Goal: Information Seeking & Learning: Learn about a topic

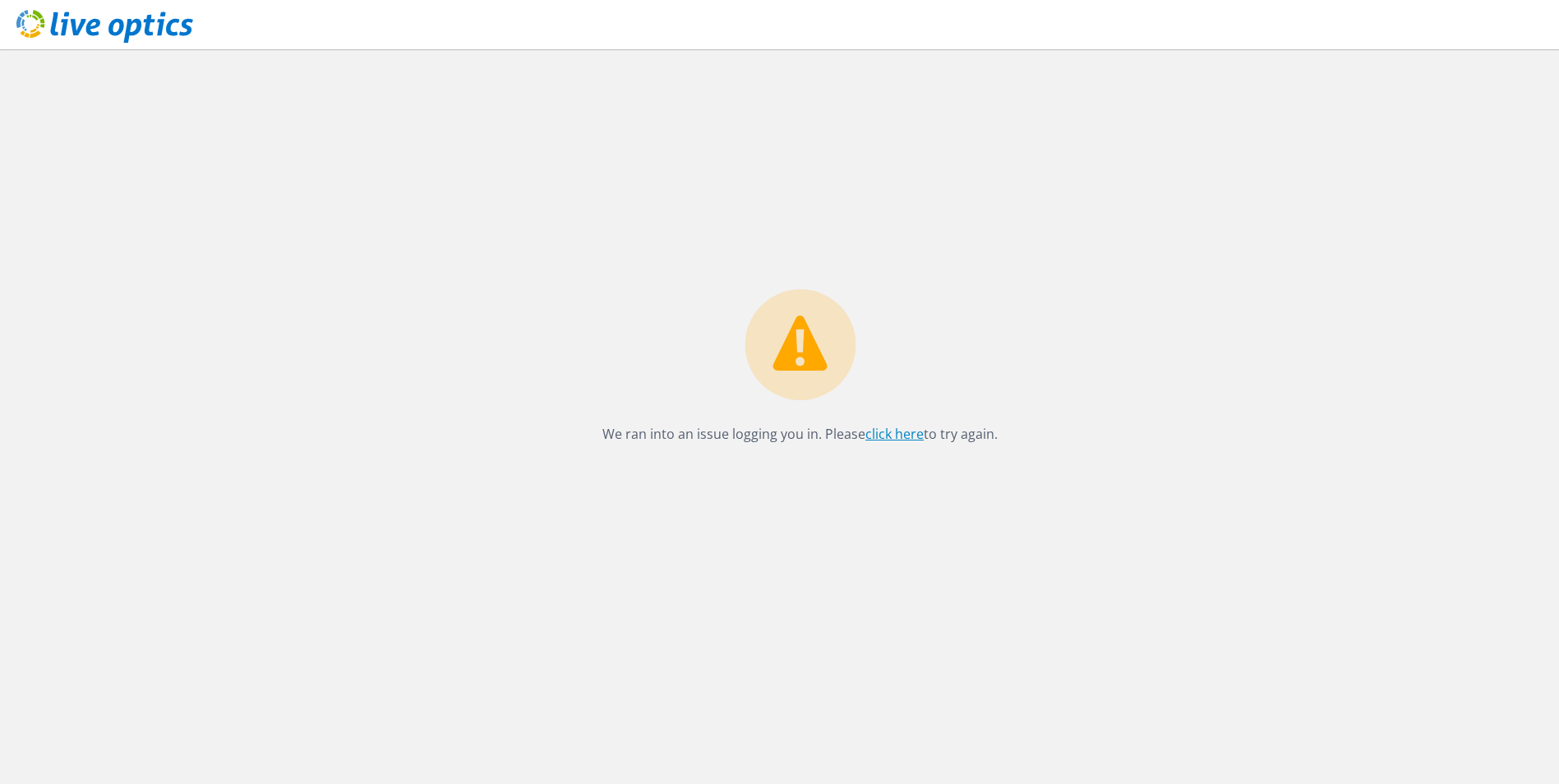
click at [883, 432] on link "click here" at bounding box center [895, 434] width 58 height 18
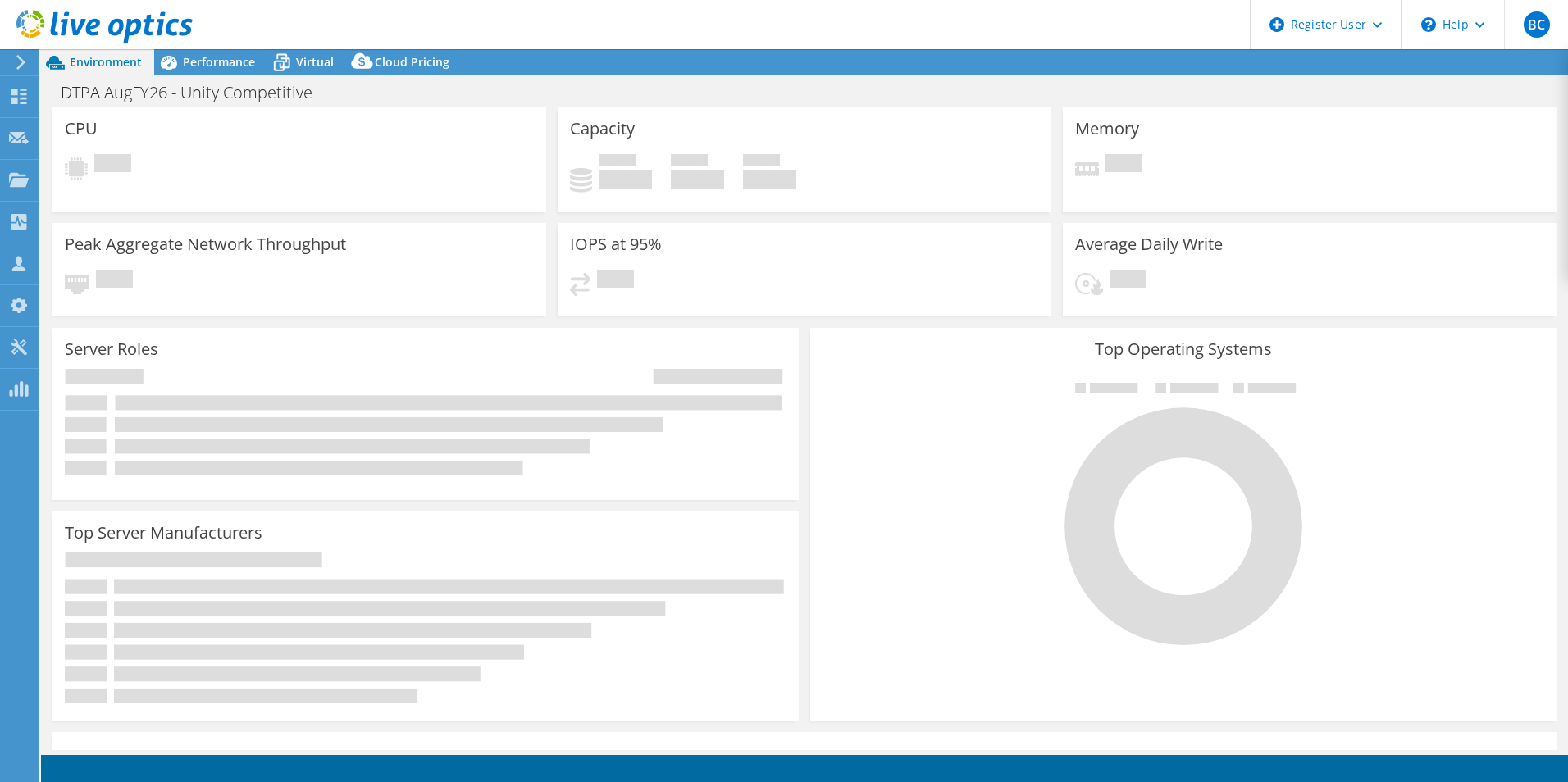
select select "USD"
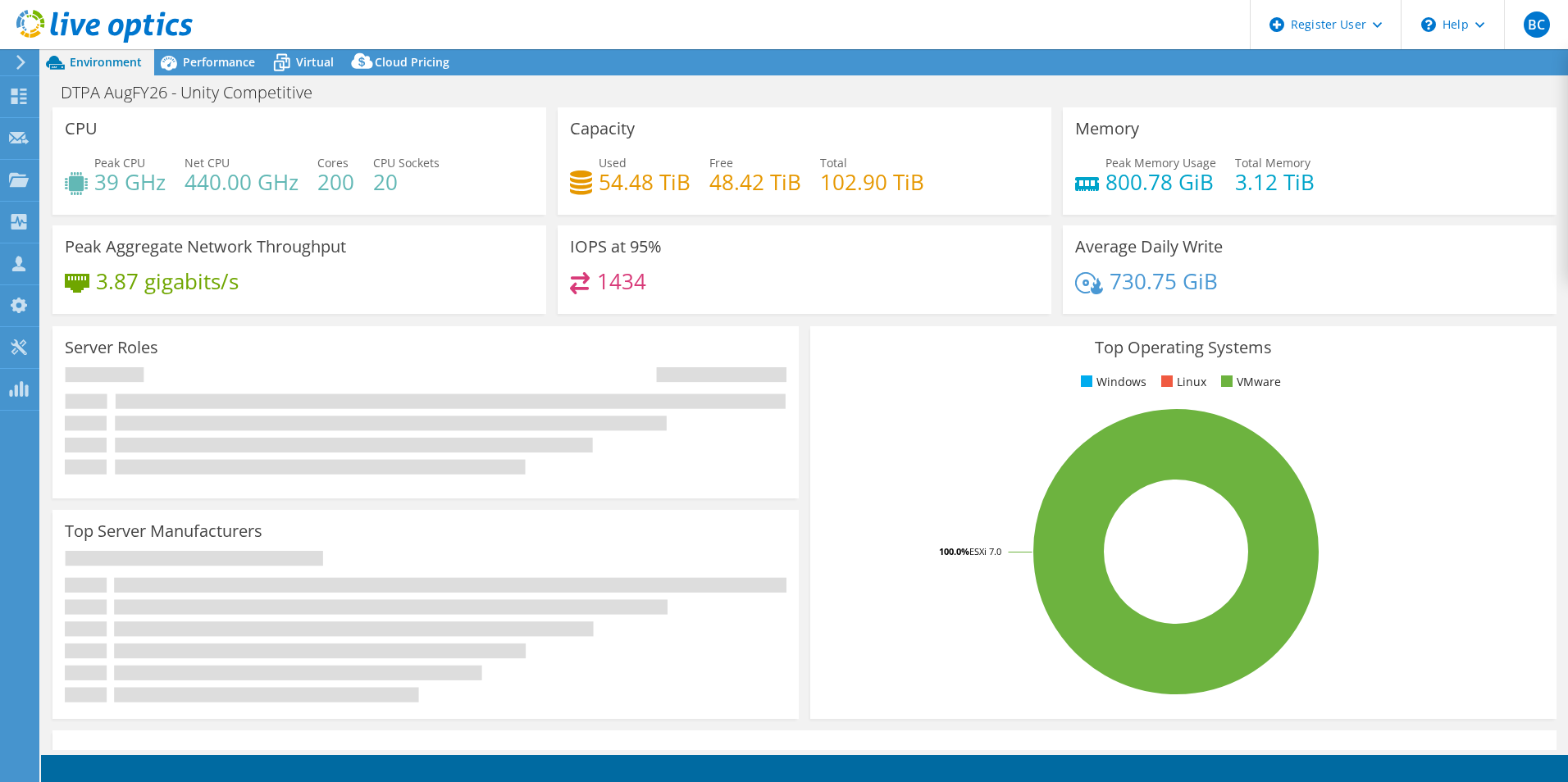
select select "USEast"
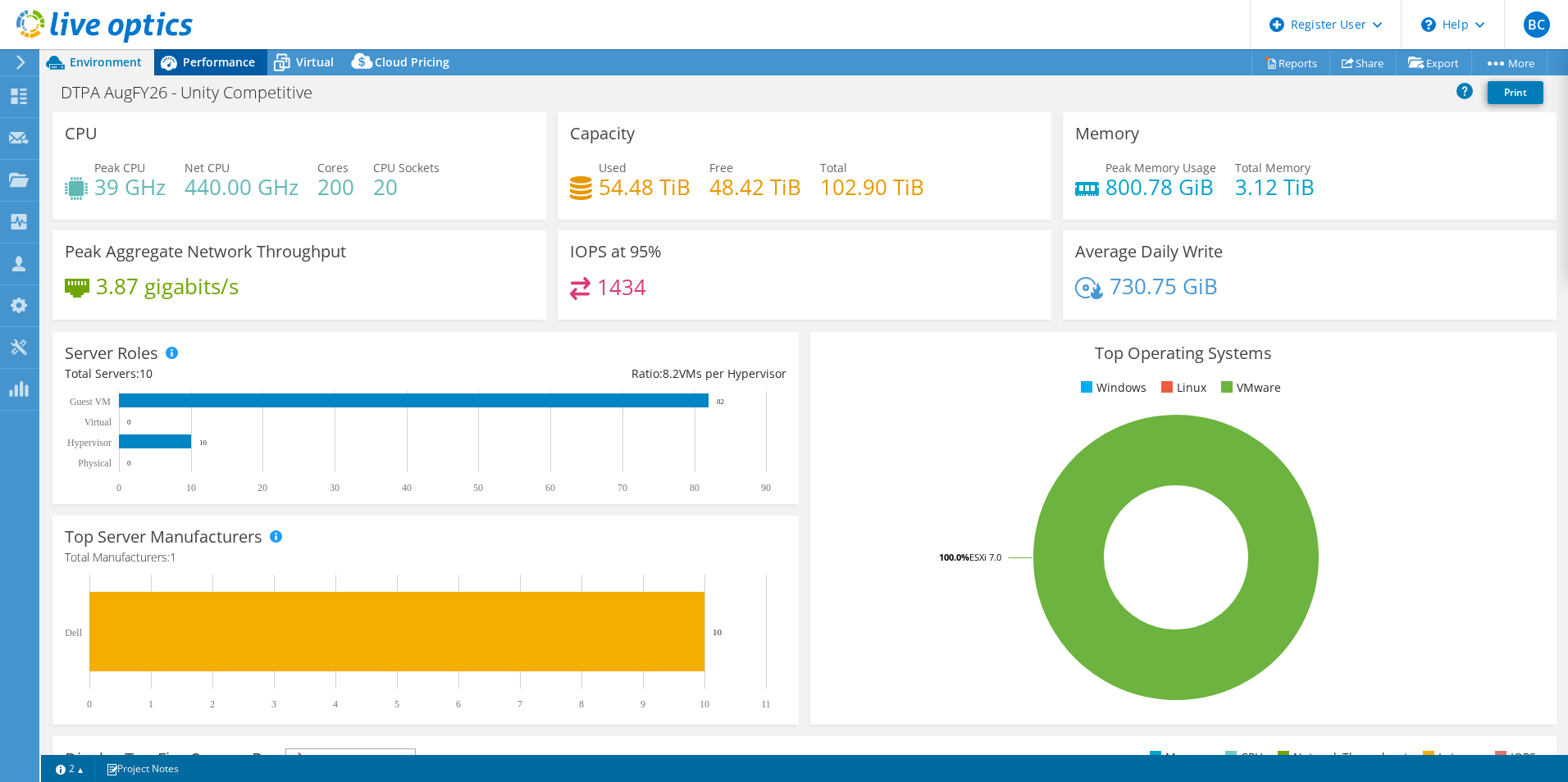
click at [200, 66] on span "Performance" at bounding box center [218, 61] width 72 height 16
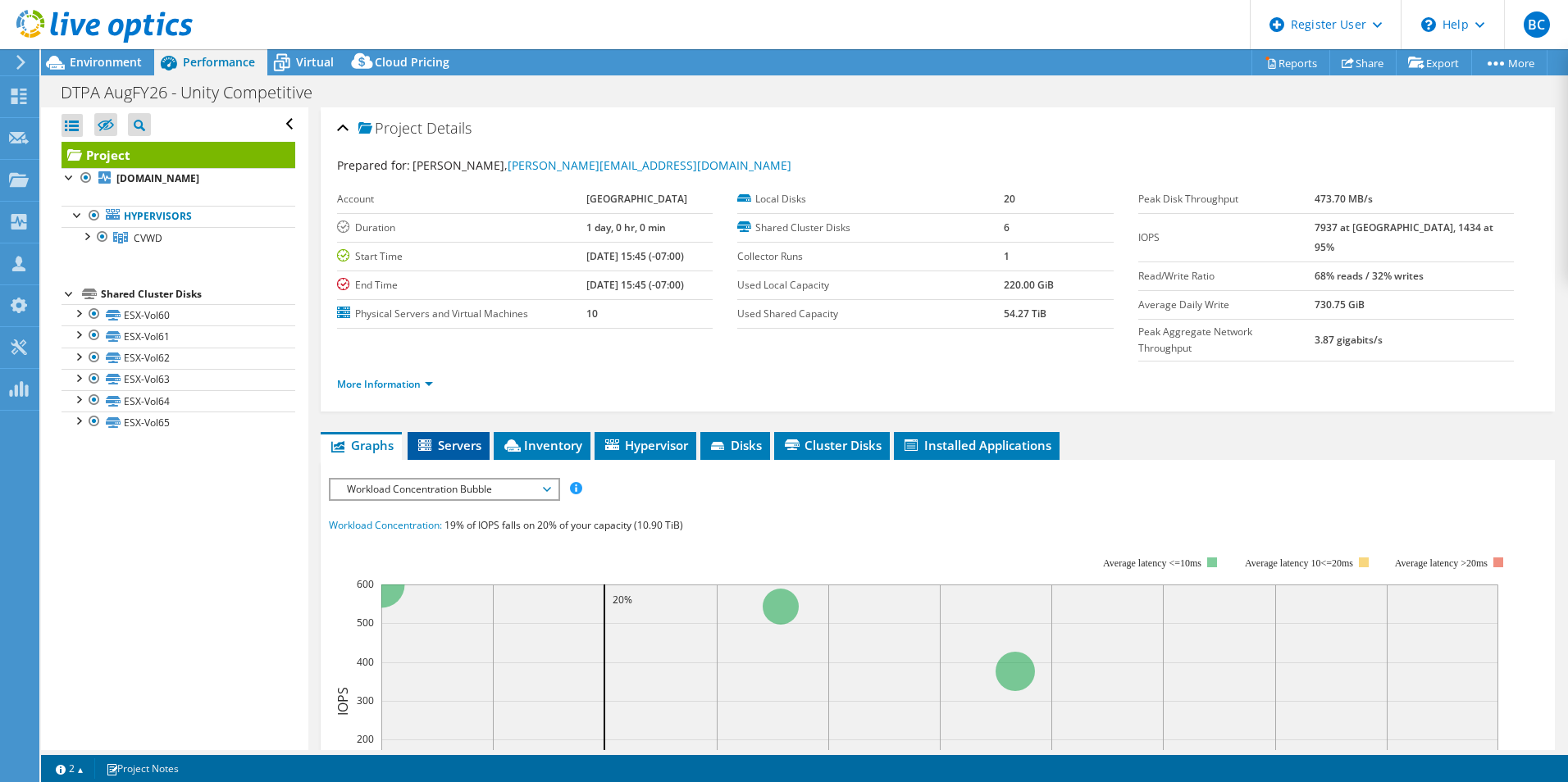
click at [465, 437] on span "Servers" at bounding box center [448, 445] width 66 height 17
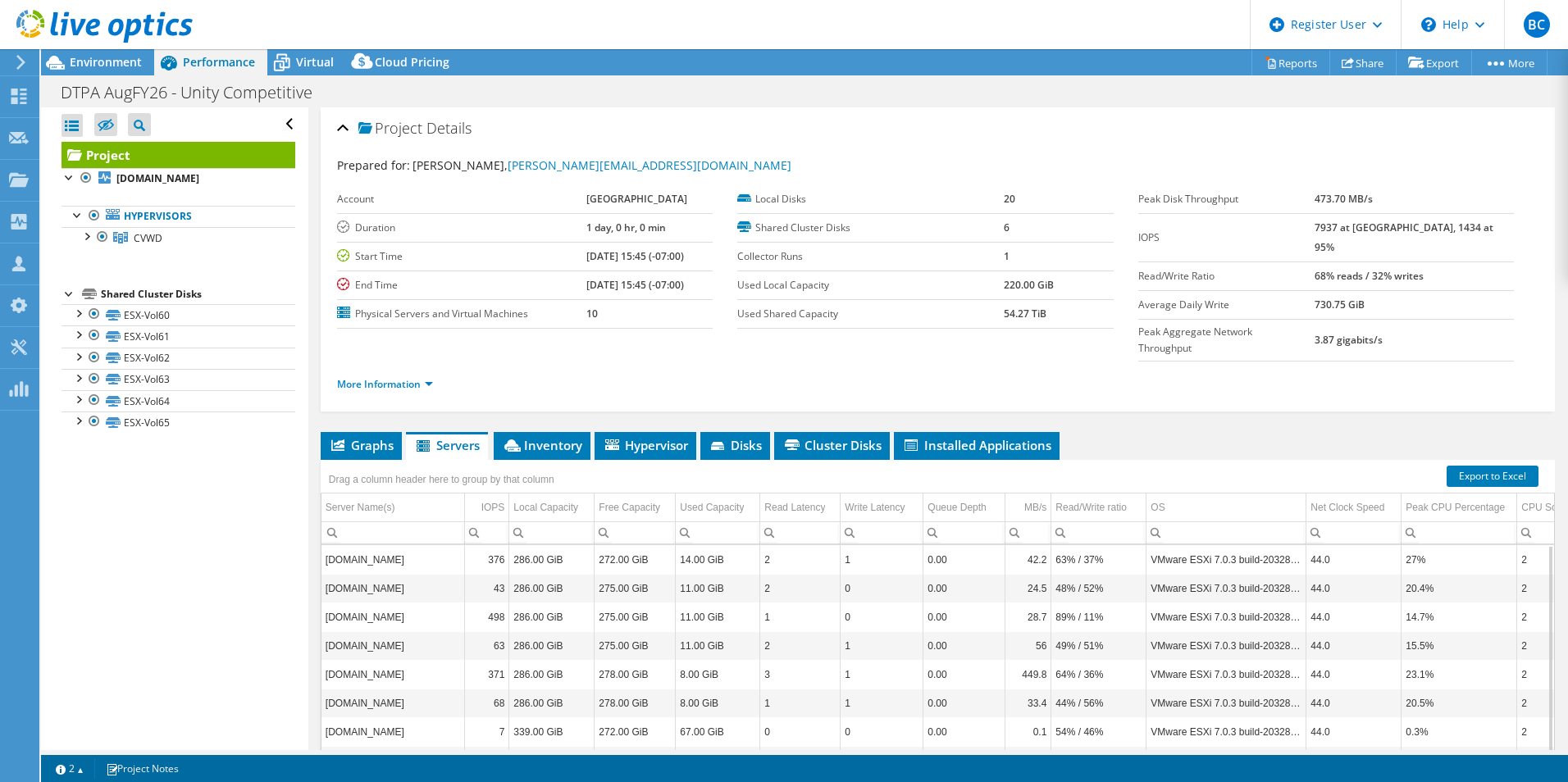
click at [180, 543] on div "Open All Close All Hide Excluded Nodes Project Tree Filter" at bounding box center [173, 429] width 266 height 643
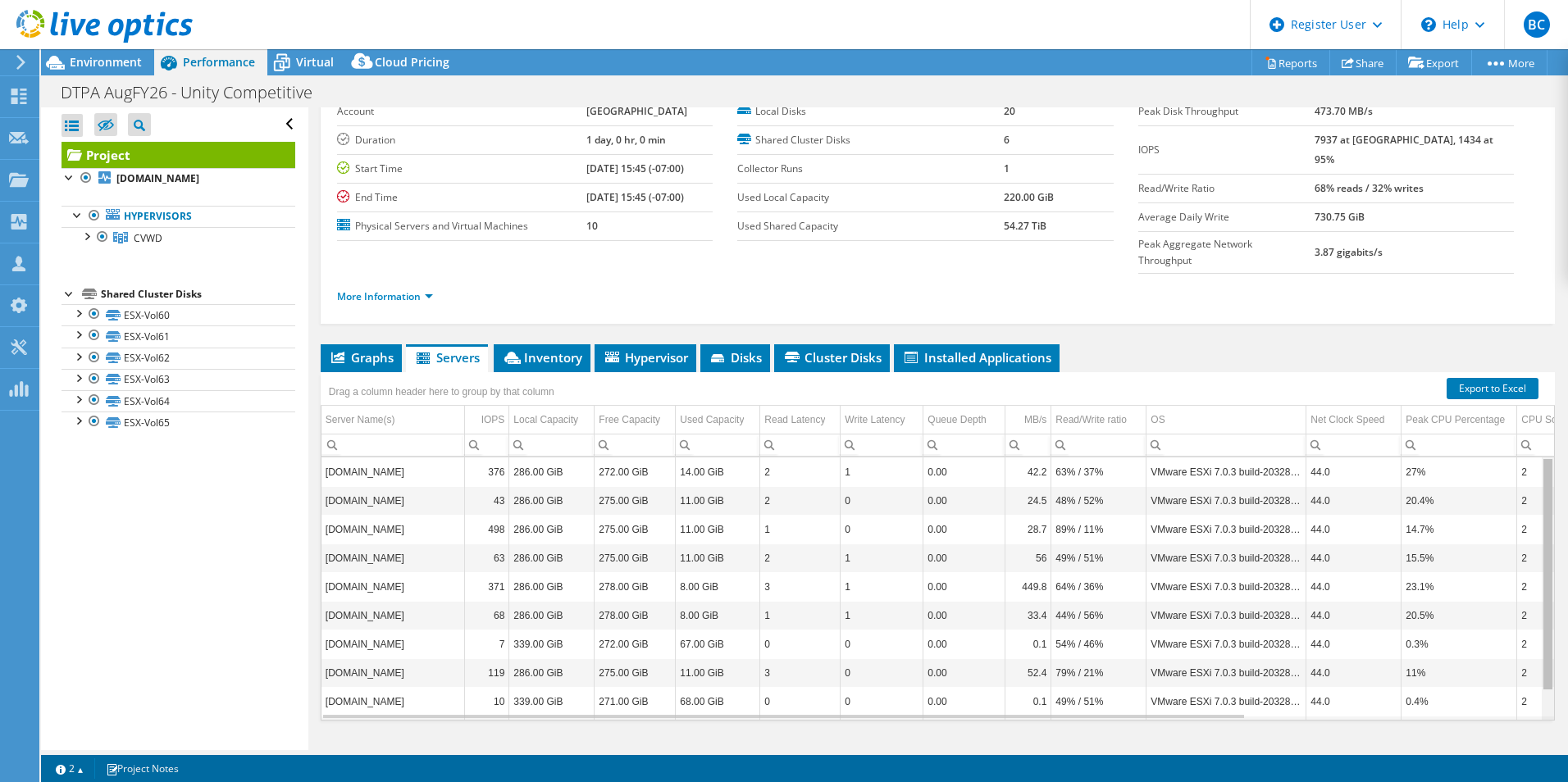
drag, startPoint x: 1539, startPoint y: 498, endPoint x: 1519, endPoint y: 425, distance: 75.7
click at [1519, 425] on body "BC Dell User [PERSON_NAME] [PERSON_NAME][EMAIL_ADDRESS][PERSON_NAME][DOMAIN_NAM…" at bounding box center [784, 391] width 1568 height 782
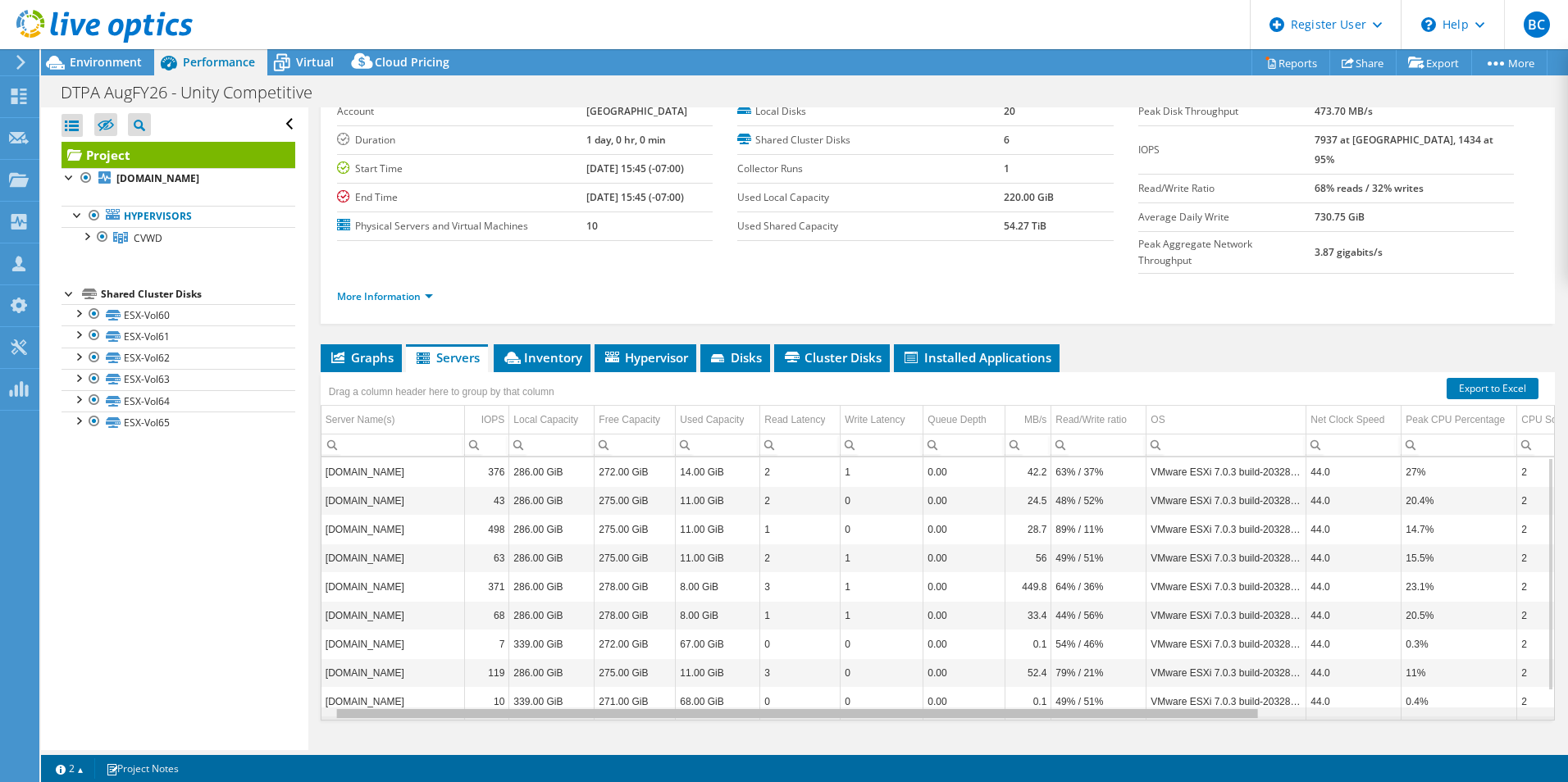
drag, startPoint x: 669, startPoint y: 684, endPoint x: 567, endPoint y: 710, distance: 105.3
click at [587, 737] on body "BC Dell User [PERSON_NAME] [PERSON_NAME][EMAIL_ADDRESS][PERSON_NAME][DOMAIN_NAM…" at bounding box center [784, 391] width 1568 height 782
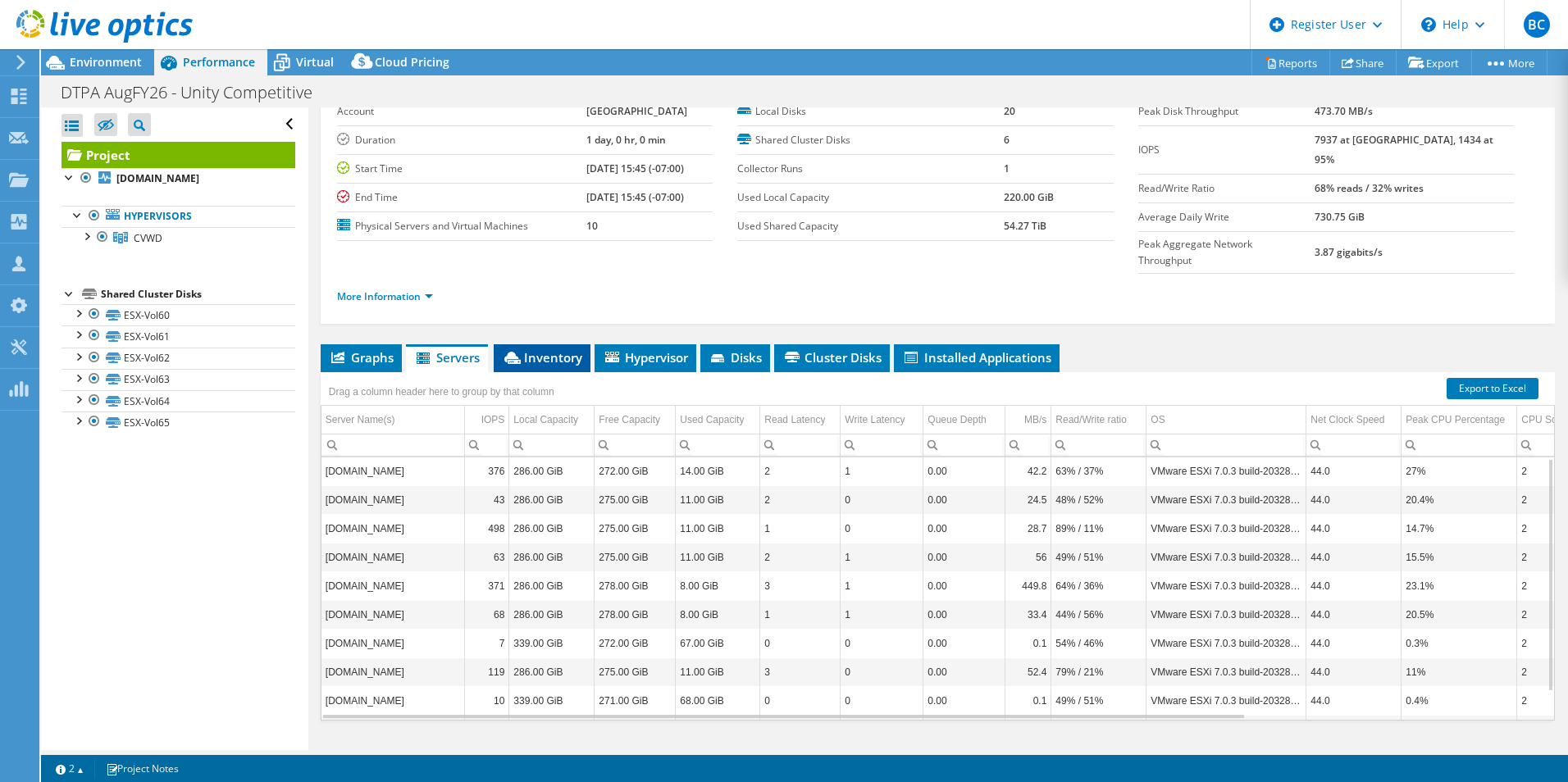
click at [528, 349] on span "Inventory" at bounding box center [542, 357] width 80 height 17
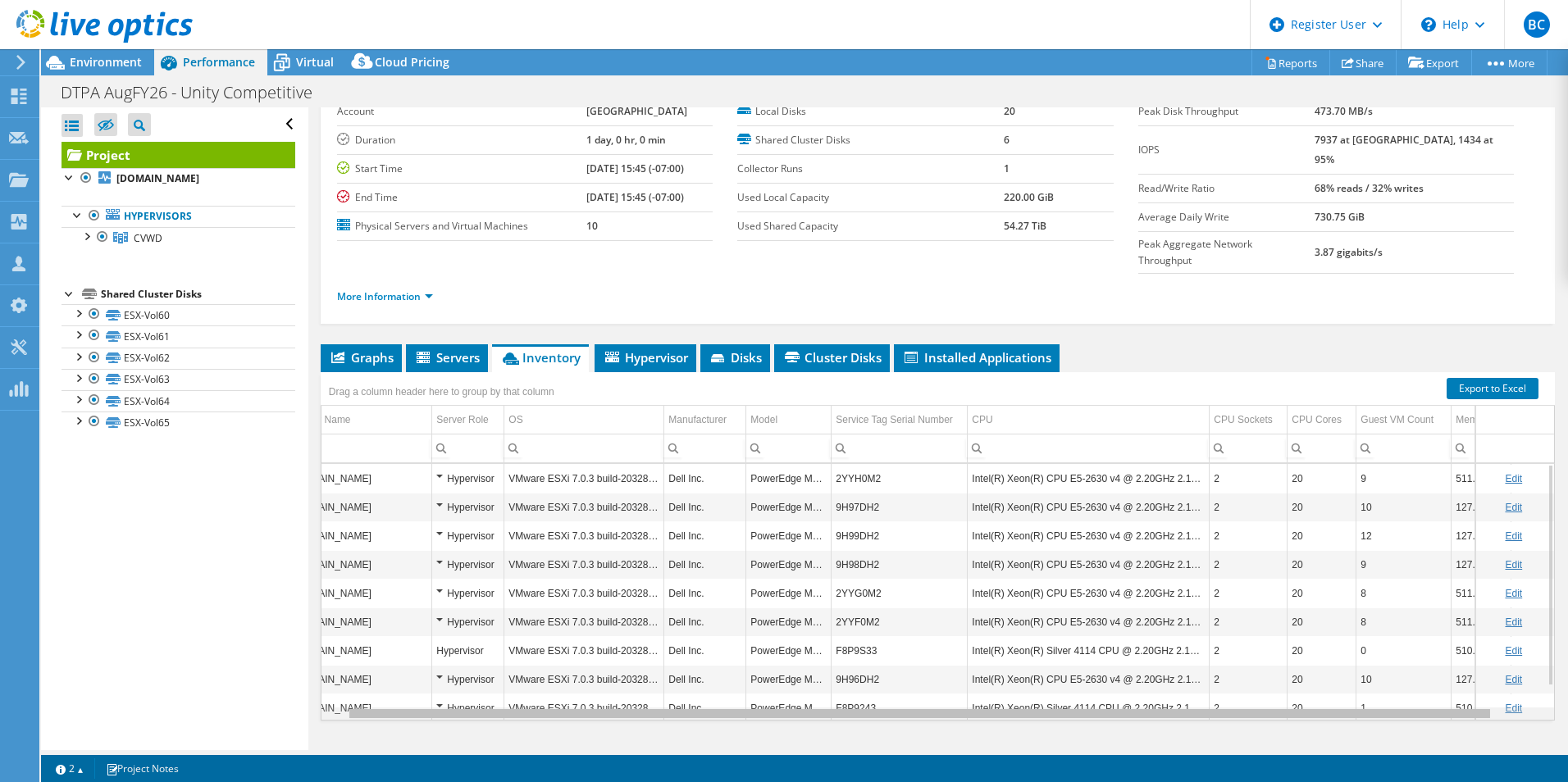
scroll to position [0, 0]
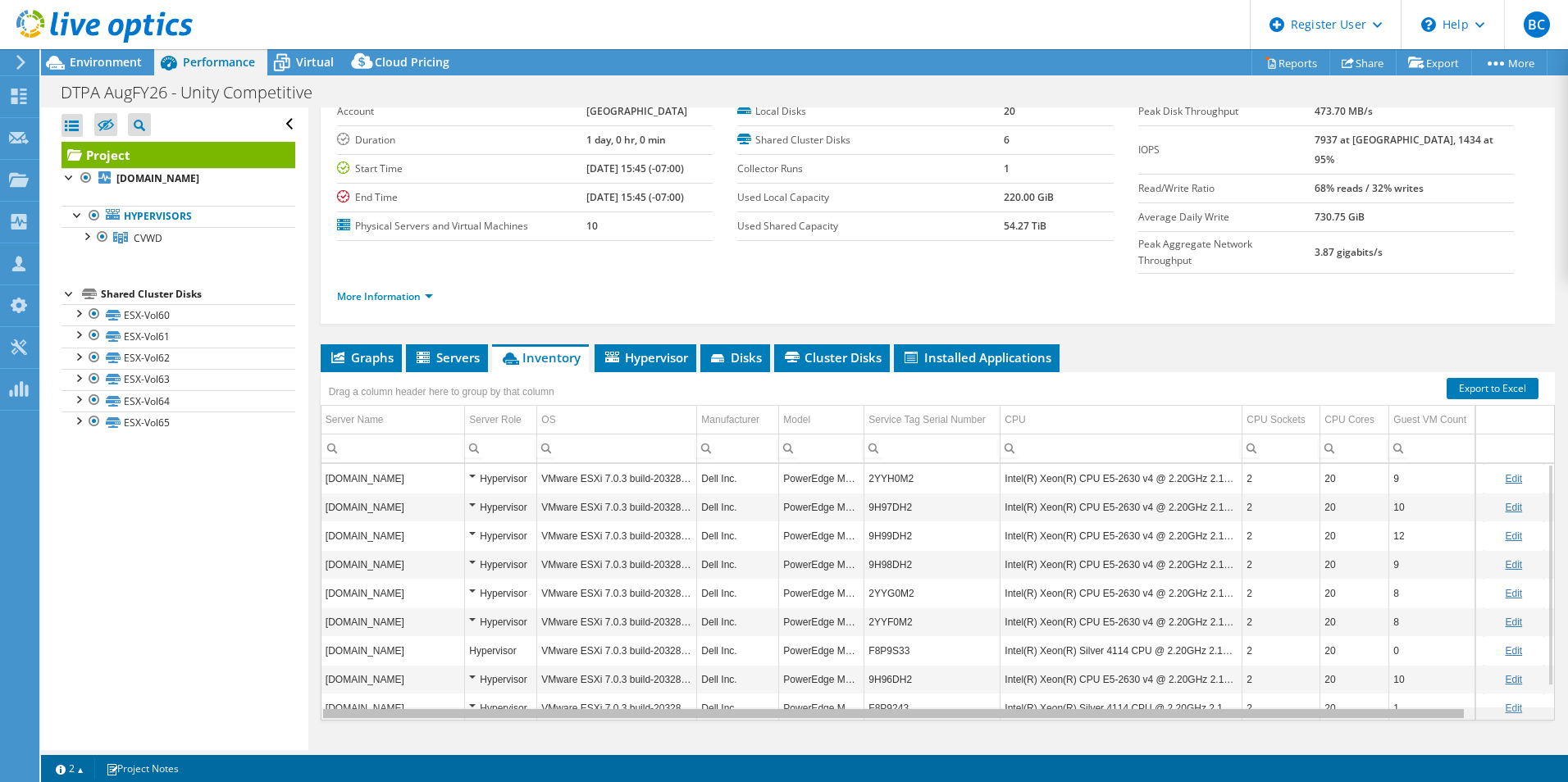
drag, startPoint x: 565, startPoint y: 684, endPoint x: 593, endPoint y: 701, distance: 32.8
click at [593, 701] on body "BC Dell User [PERSON_NAME] [PERSON_NAME][EMAIL_ADDRESS][PERSON_NAME][DOMAIN_NAM…" at bounding box center [784, 391] width 1568 height 782
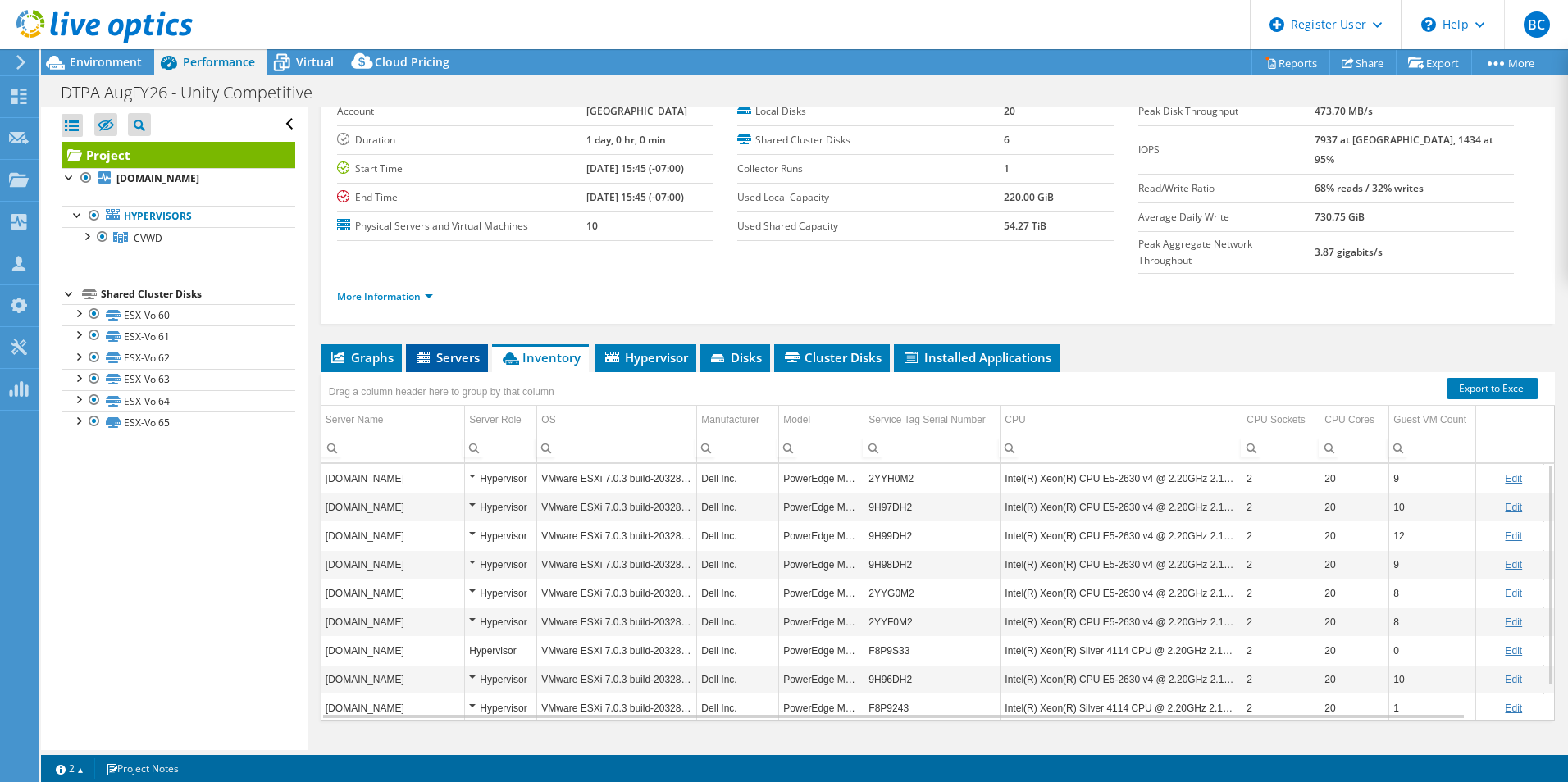
click at [456, 349] on span "Servers" at bounding box center [446, 357] width 66 height 17
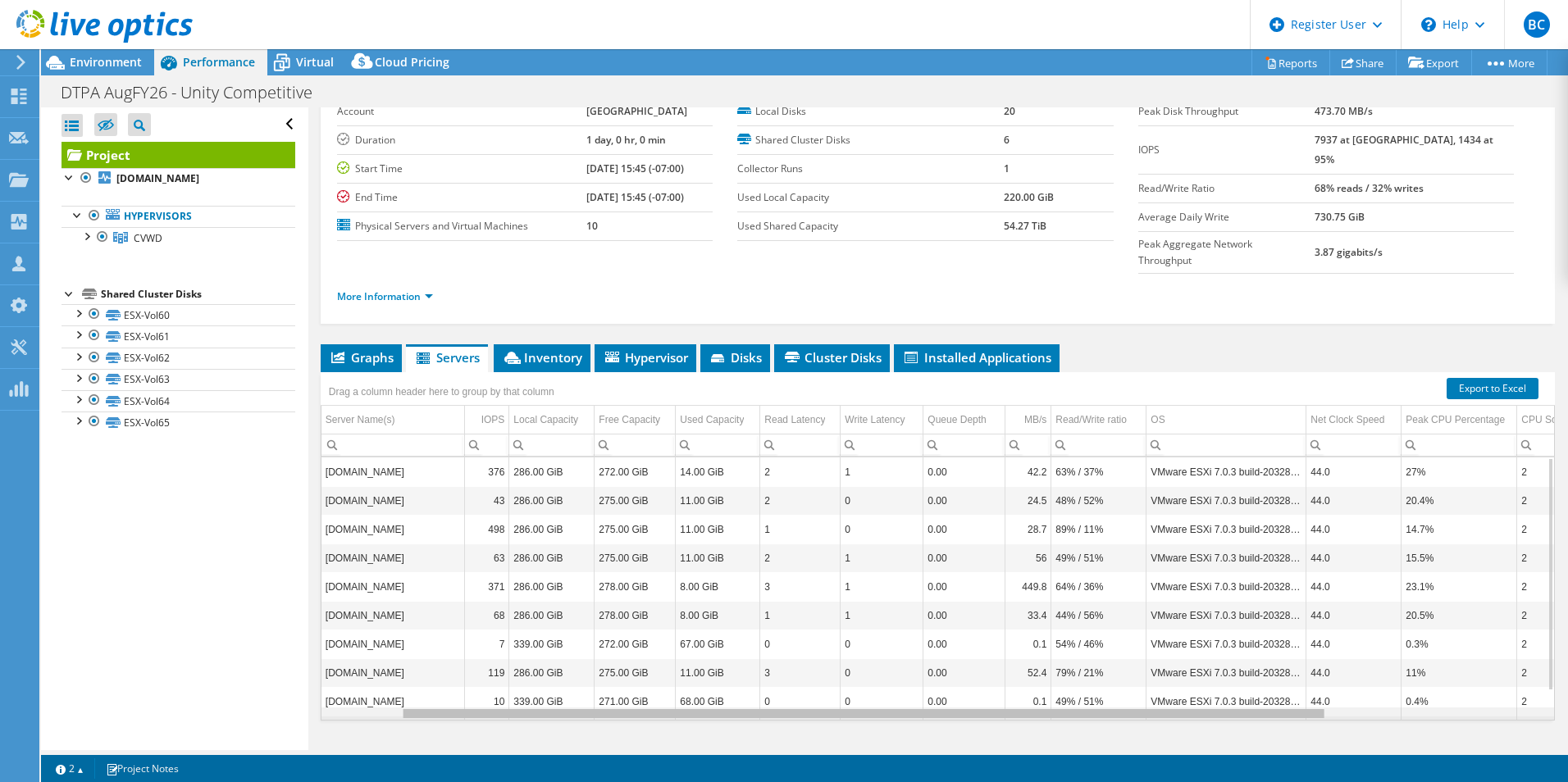
drag, startPoint x: 1090, startPoint y: 681, endPoint x: 855, endPoint y: 634, distance: 239.7
click at [872, 653] on body "BC Dell User [PERSON_NAME] [PERSON_NAME][EMAIL_ADDRESS][PERSON_NAME][DOMAIN_NAM…" at bounding box center [784, 391] width 1568 height 782
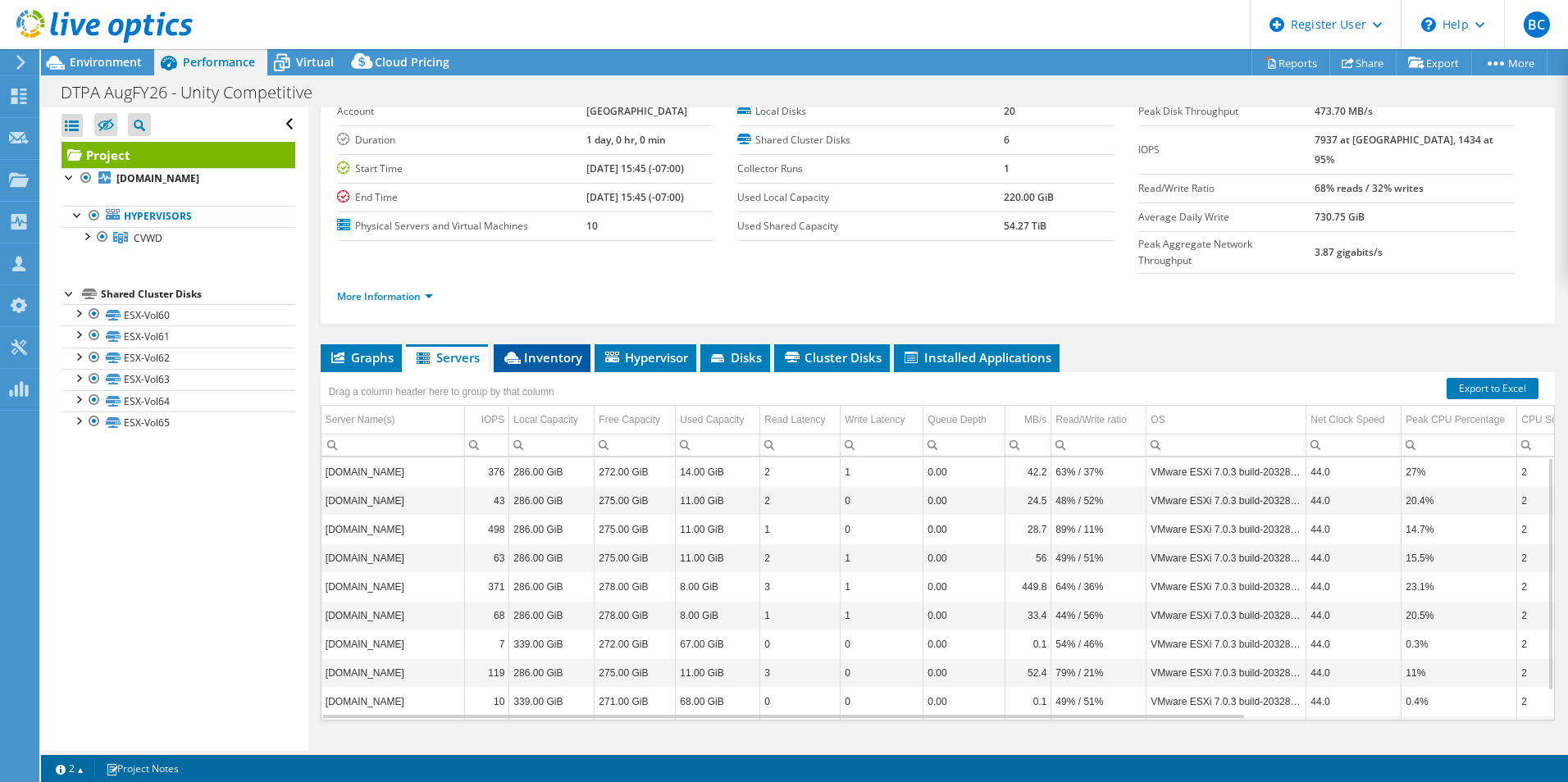
click at [569, 349] on span "Inventory" at bounding box center [542, 357] width 80 height 17
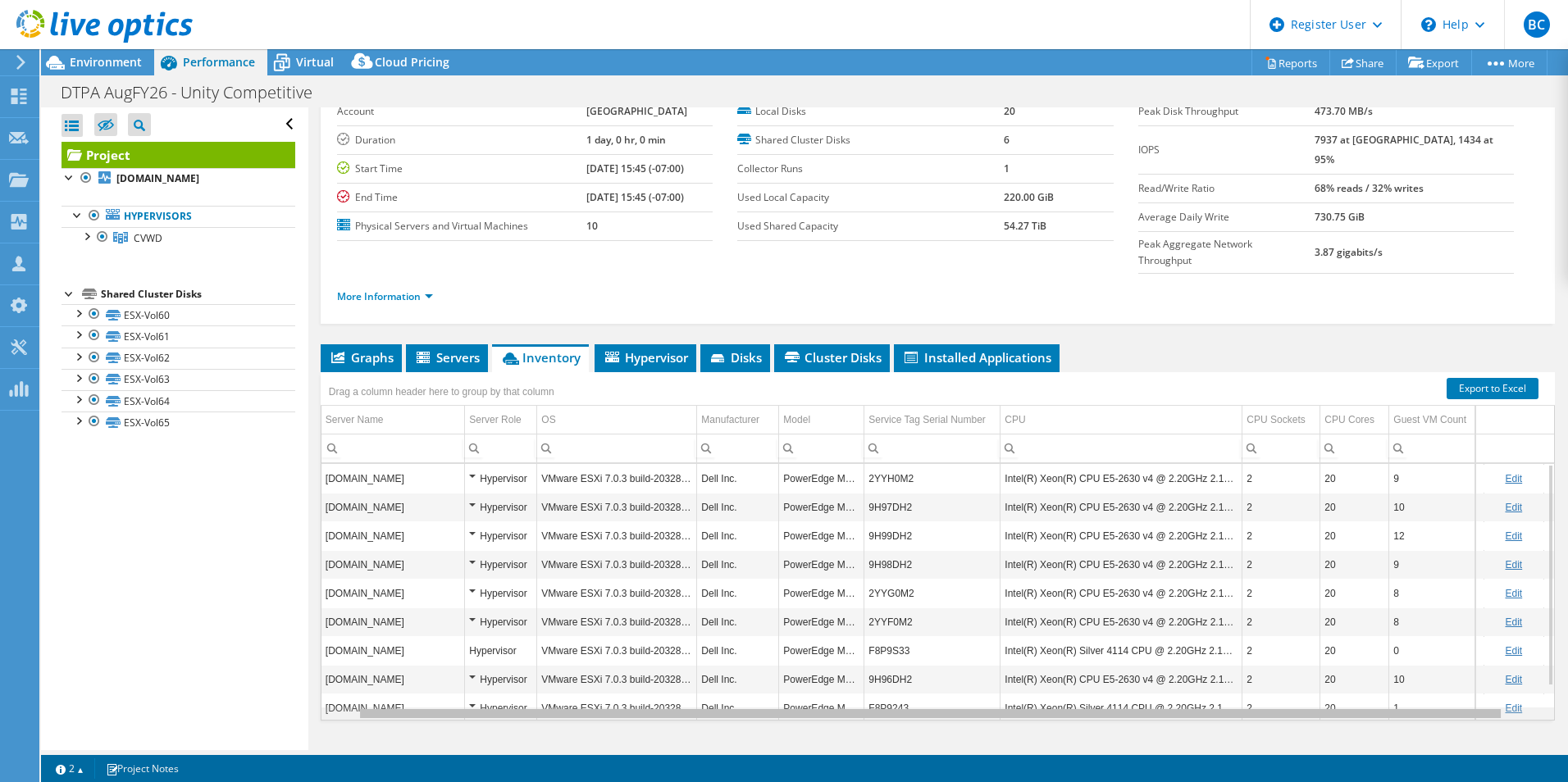
drag, startPoint x: 659, startPoint y: 680, endPoint x: 510, endPoint y: 685, distance: 149.1
click at [510, 685] on body "BC Dell User [PERSON_NAME] [PERSON_NAME][EMAIL_ADDRESS][PERSON_NAME][DOMAIN_NAM…" at bounding box center [784, 391] width 1568 height 782
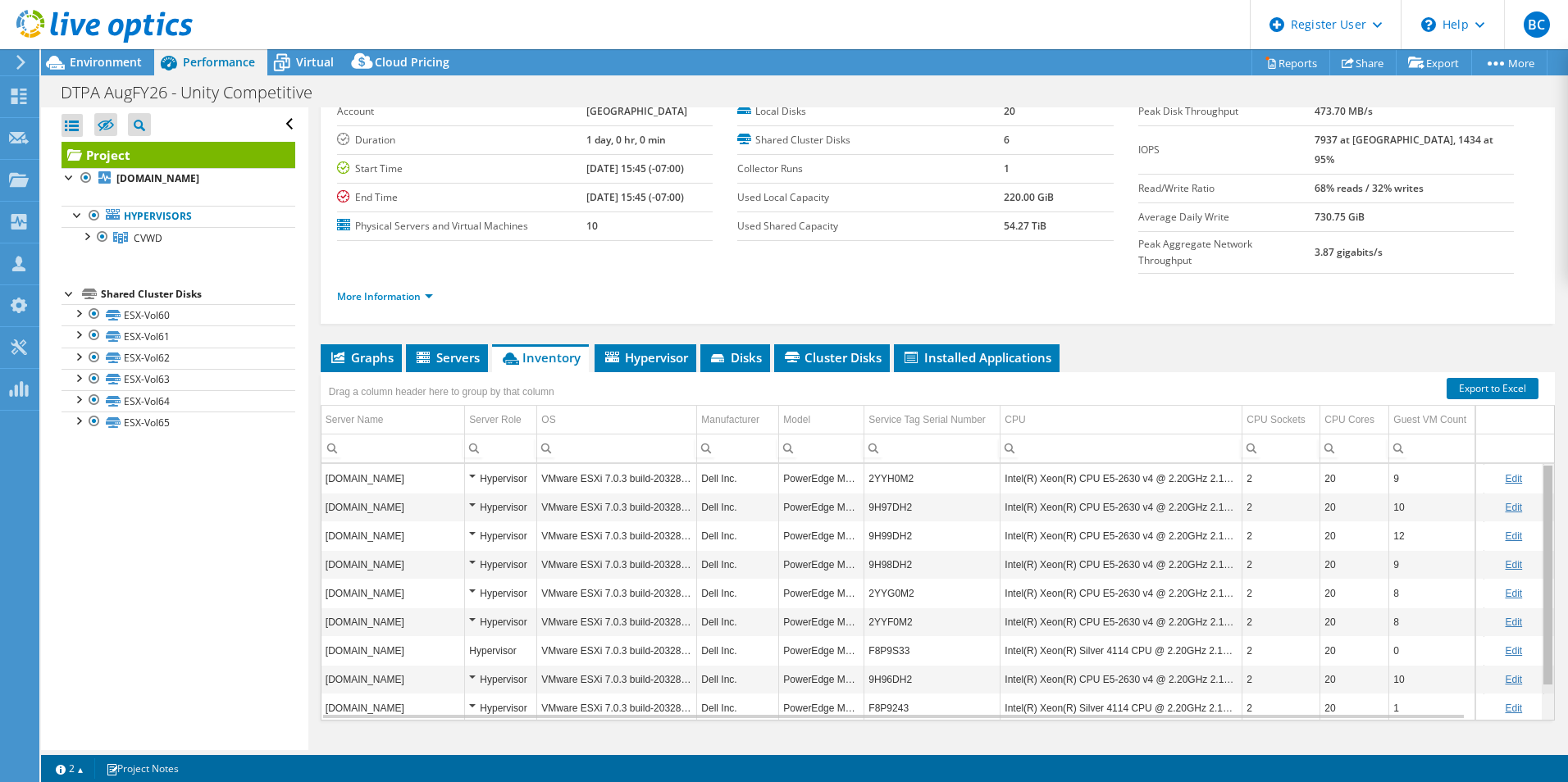
drag, startPoint x: 1538, startPoint y: 468, endPoint x: 1538, endPoint y: 449, distance: 19.0
click at [1538, 449] on body "BC Dell User [PERSON_NAME] [PERSON_NAME][EMAIL_ADDRESS][PERSON_NAME][DOMAIN_NAM…" at bounding box center [784, 391] width 1568 height 782
drag, startPoint x: 1539, startPoint y: 493, endPoint x: 1555, endPoint y: 428, distance: 66.9
click at [1553, 430] on body "BC Dell User [PERSON_NAME] [PERSON_NAME][EMAIL_ADDRESS][PERSON_NAME][DOMAIN_NAM…" at bounding box center [784, 391] width 1568 height 782
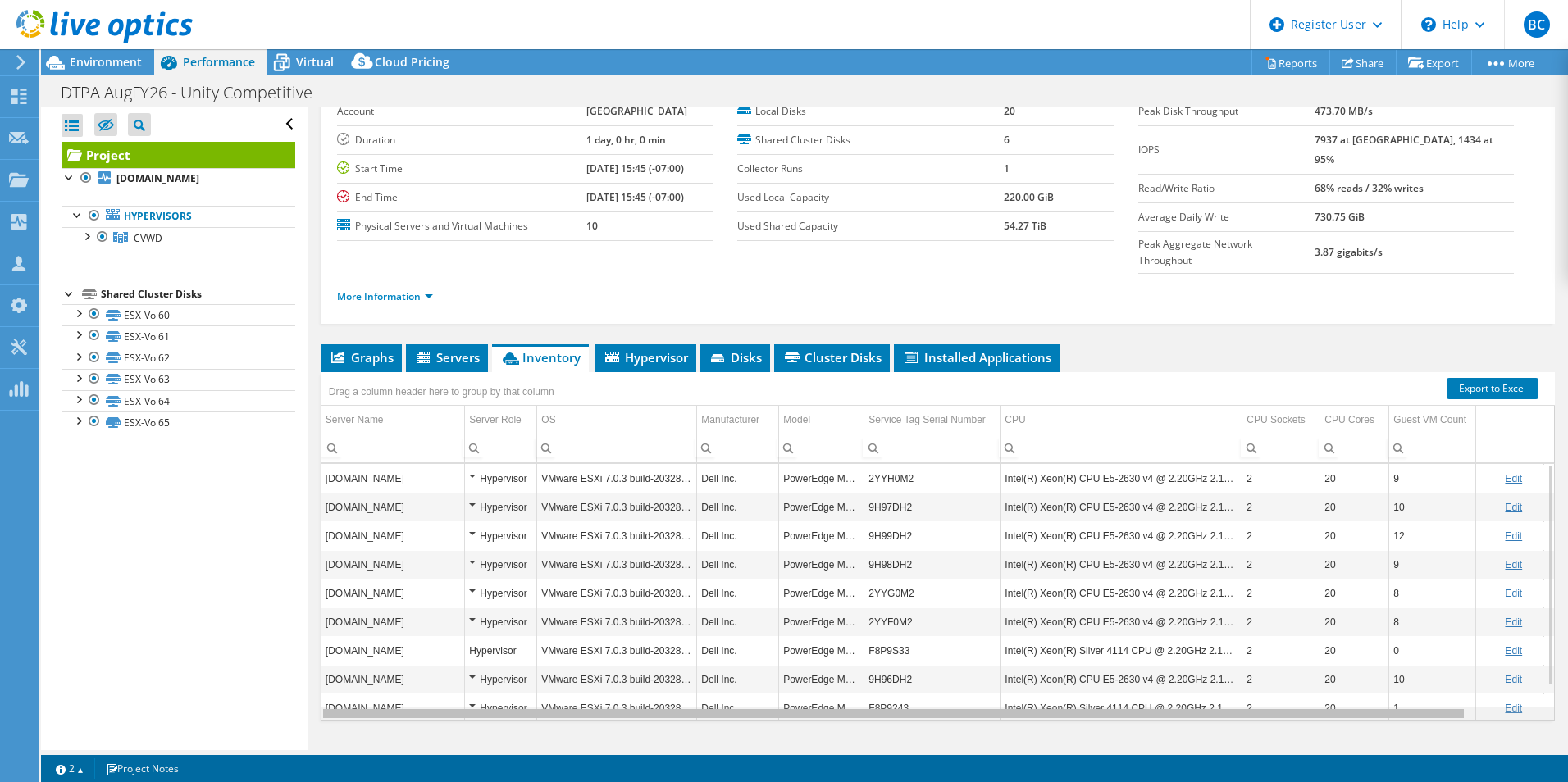
drag, startPoint x: 1285, startPoint y: 683, endPoint x: 1189, endPoint y: 712, distance: 100.3
click at [1189, 712] on body "BC Dell User [PERSON_NAME] [PERSON_NAME][EMAIL_ADDRESS][PERSON_NAME][DOMAIN_NAM…" at bounding box center [784, 391] width 1568 height 782
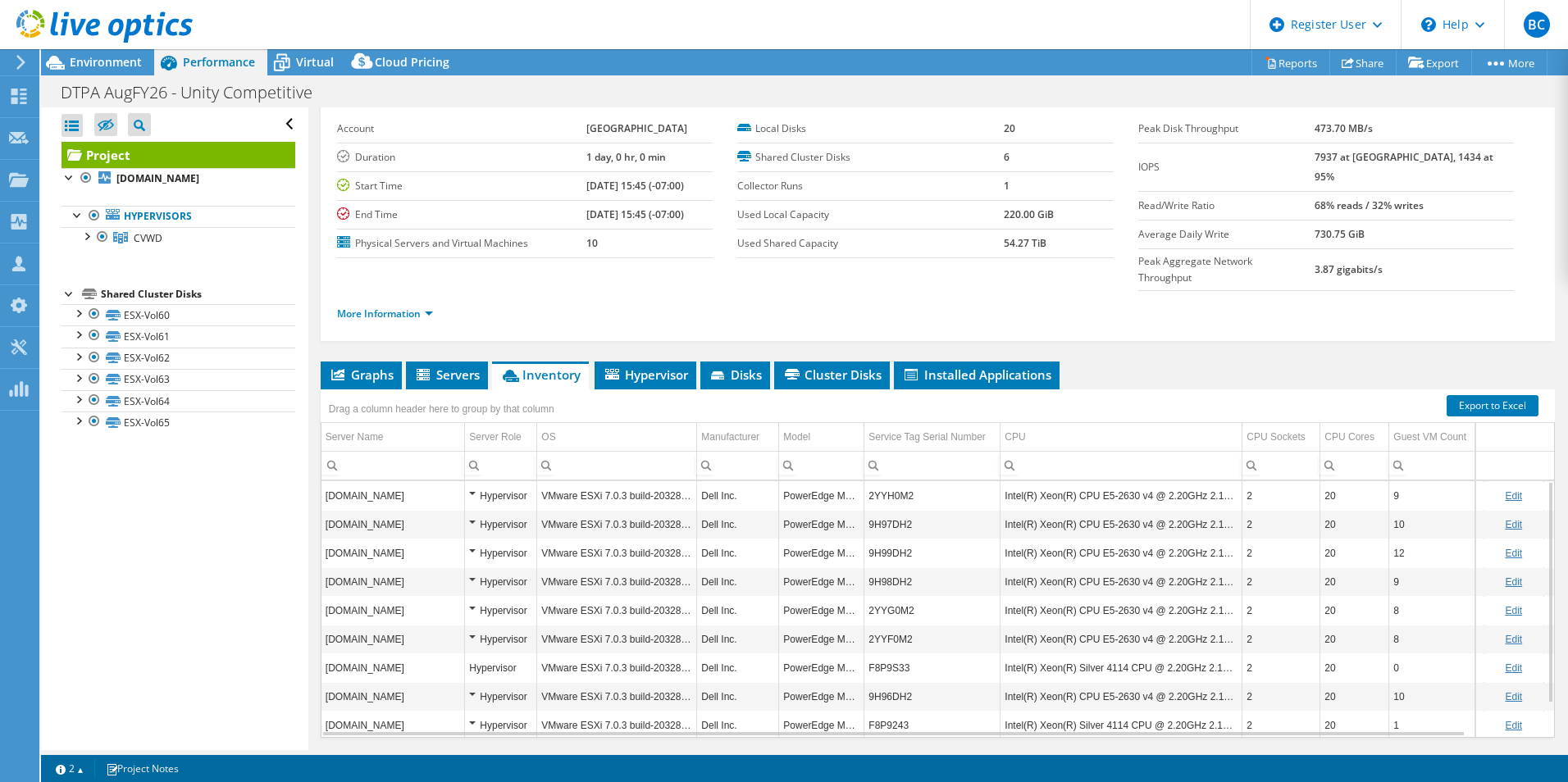
scroll to position [88, 0]
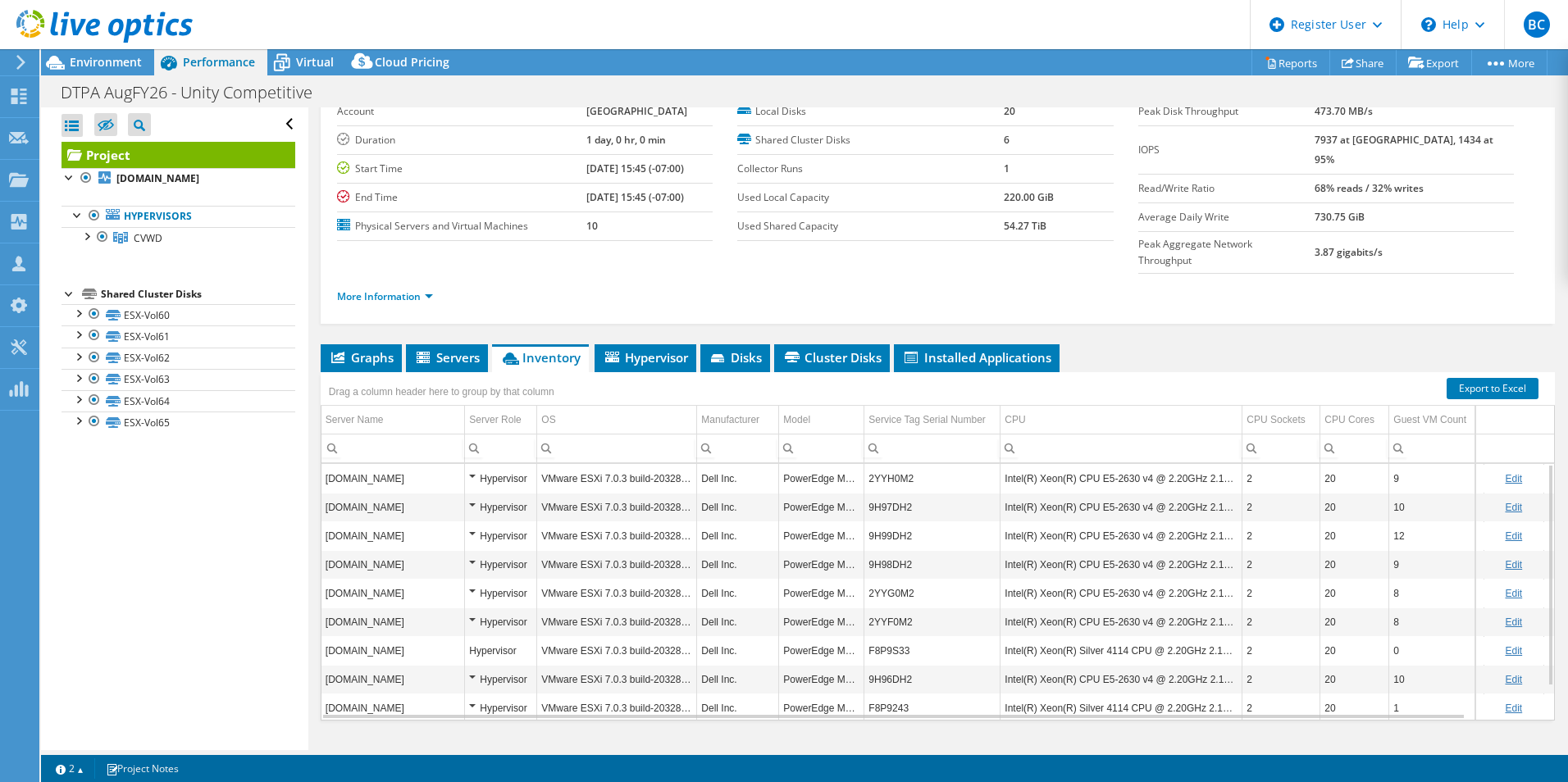
drag, startPoint x: 921, startPoint y: 717, endPoint x: 949, endPoint y: 758, distance: 49.6
click at [858, 464] on td "PowerEdge M630" at bounding box center [821, 478] width 85 height 29
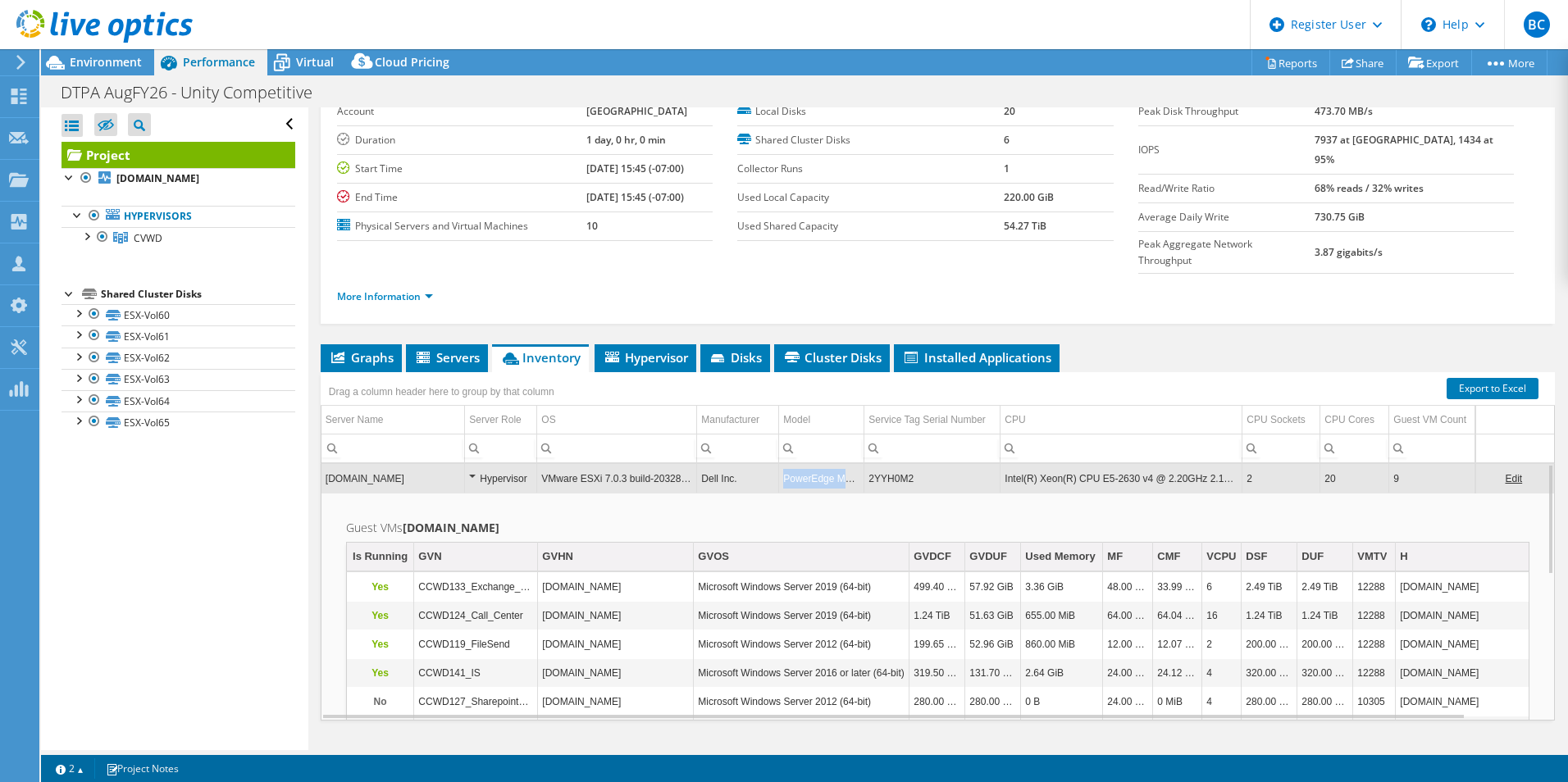
drag, startPoint x: 859, startPoint y: 447, endPoint x: 786, endPoint y: 458, distance: 73.8
click at [786, 464] on td "PowerEdge M630" at bounding box center [821, 478] width 85 height 29
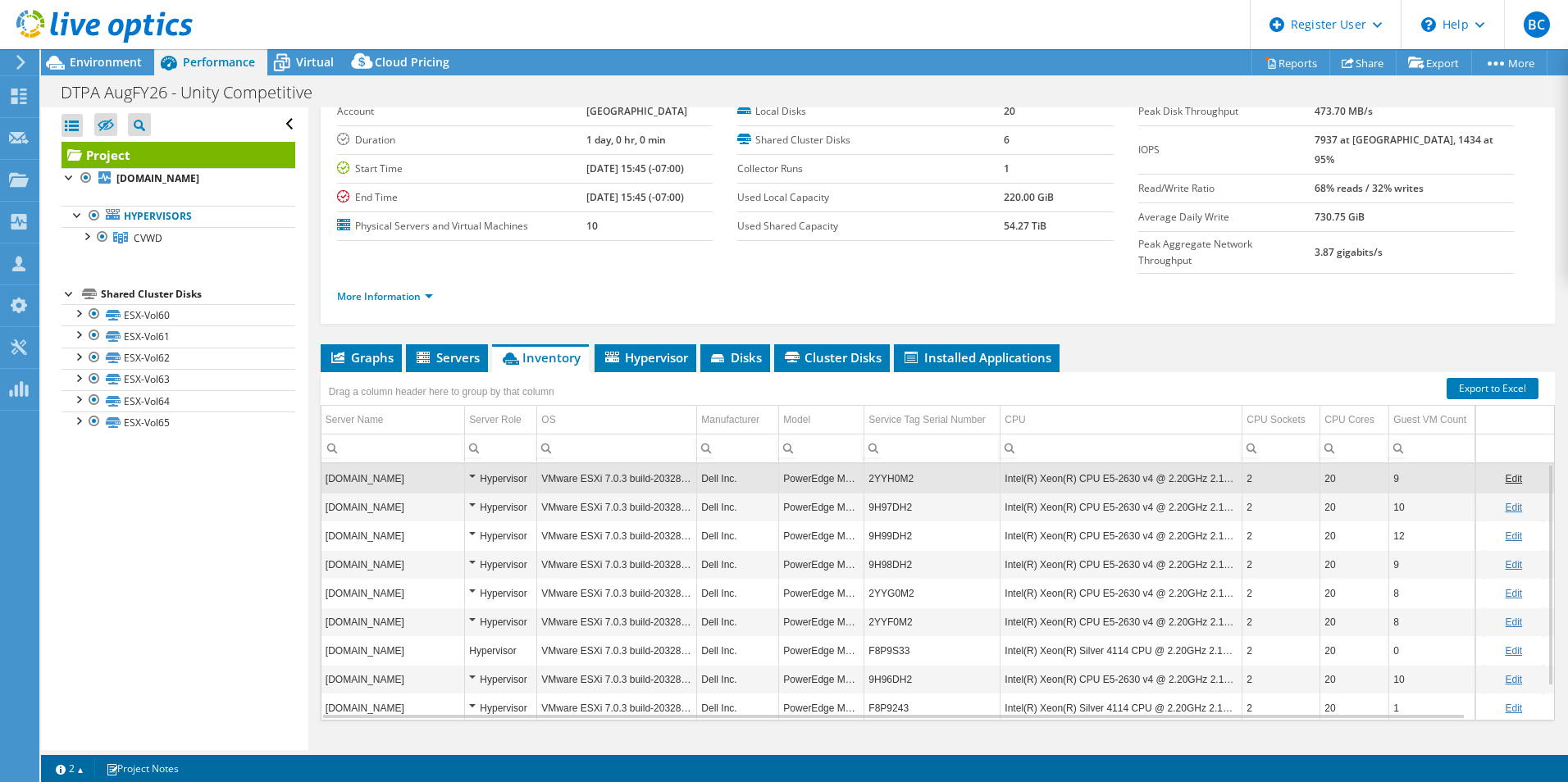
copy td "PowerEdge M630"
click at [401, 288] on li "More Information" at bounding box center [390, 297] width 106 height 18
click at [380, 288] on li "More Information" at bounding box center [390, 297] width 106 height 18
click at [397, 289] on link "More Information" at bounding box center [385, 296] width 96 height 14
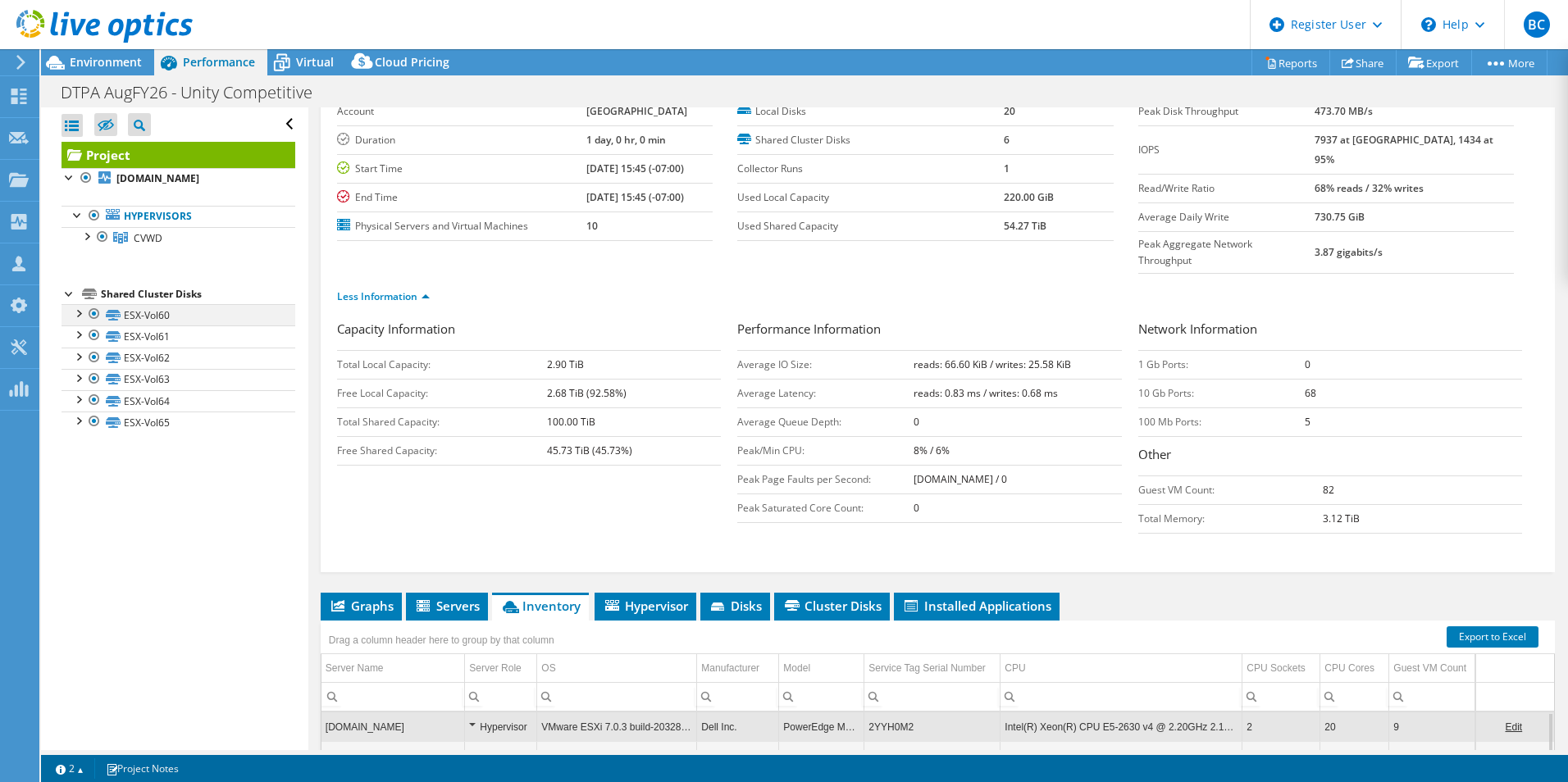
click at [74, 313] on div at bounding box center [78, 313] width 17 height 17
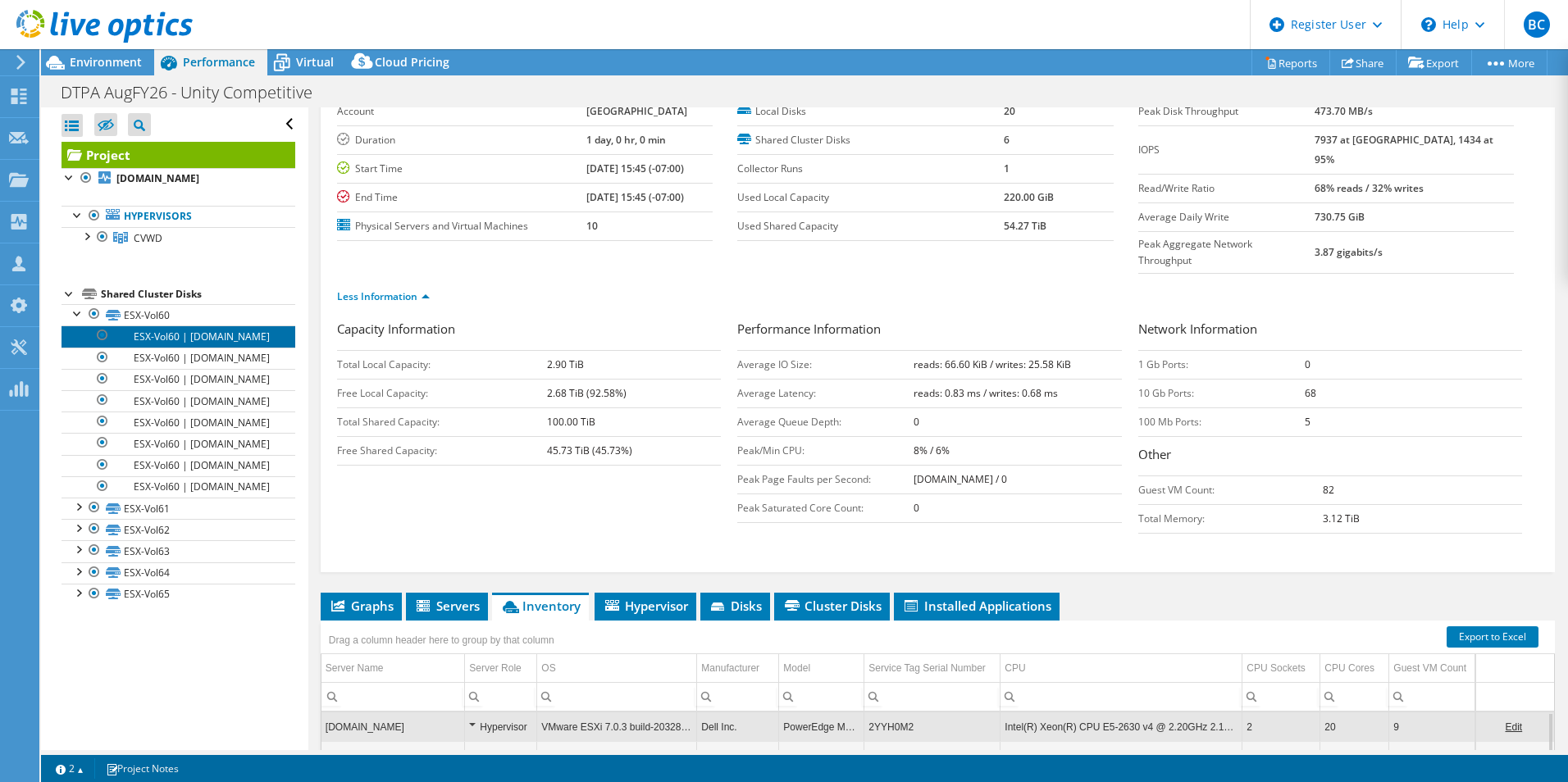
click at [137, 343] on link "ESX-Vol60 | [DOMAIN_NAME]" at bounding box center [178, 336] width 234 height 22
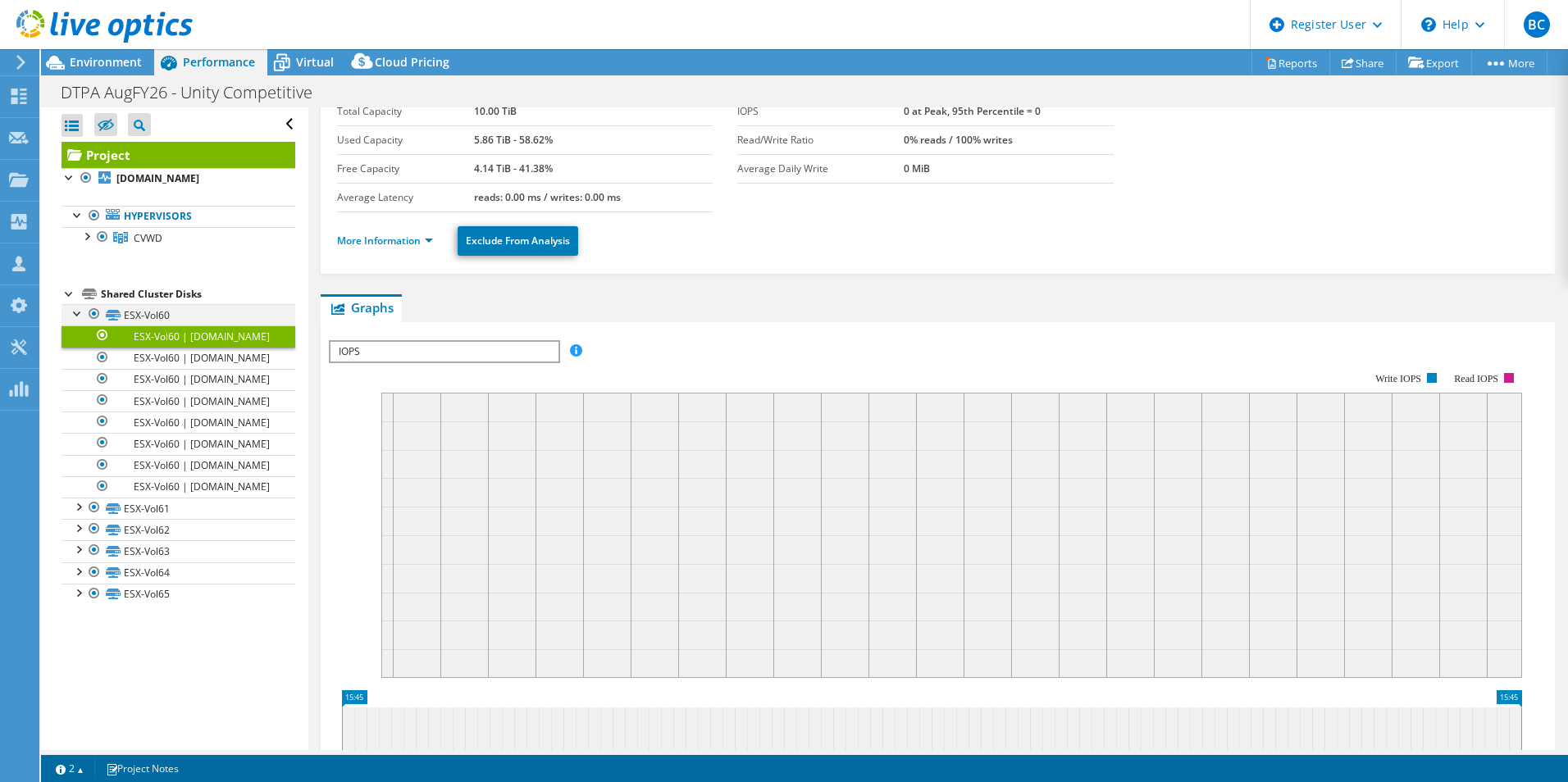
click at [83, 314] on div at bounding box center [78, 313] width 17 height 17
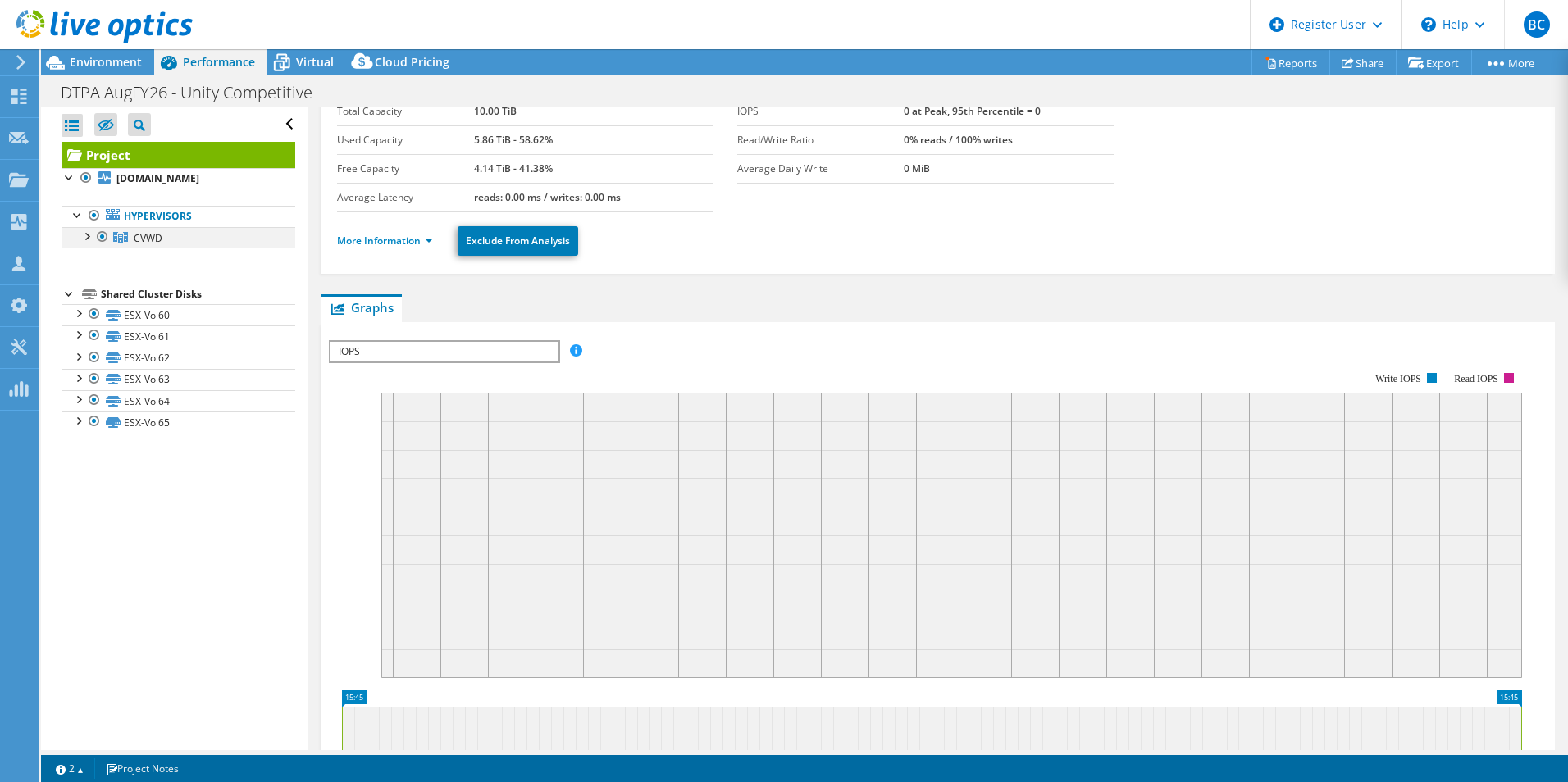
click at [86, 235] on div at bounding box center [86, 236] width 17 height 17
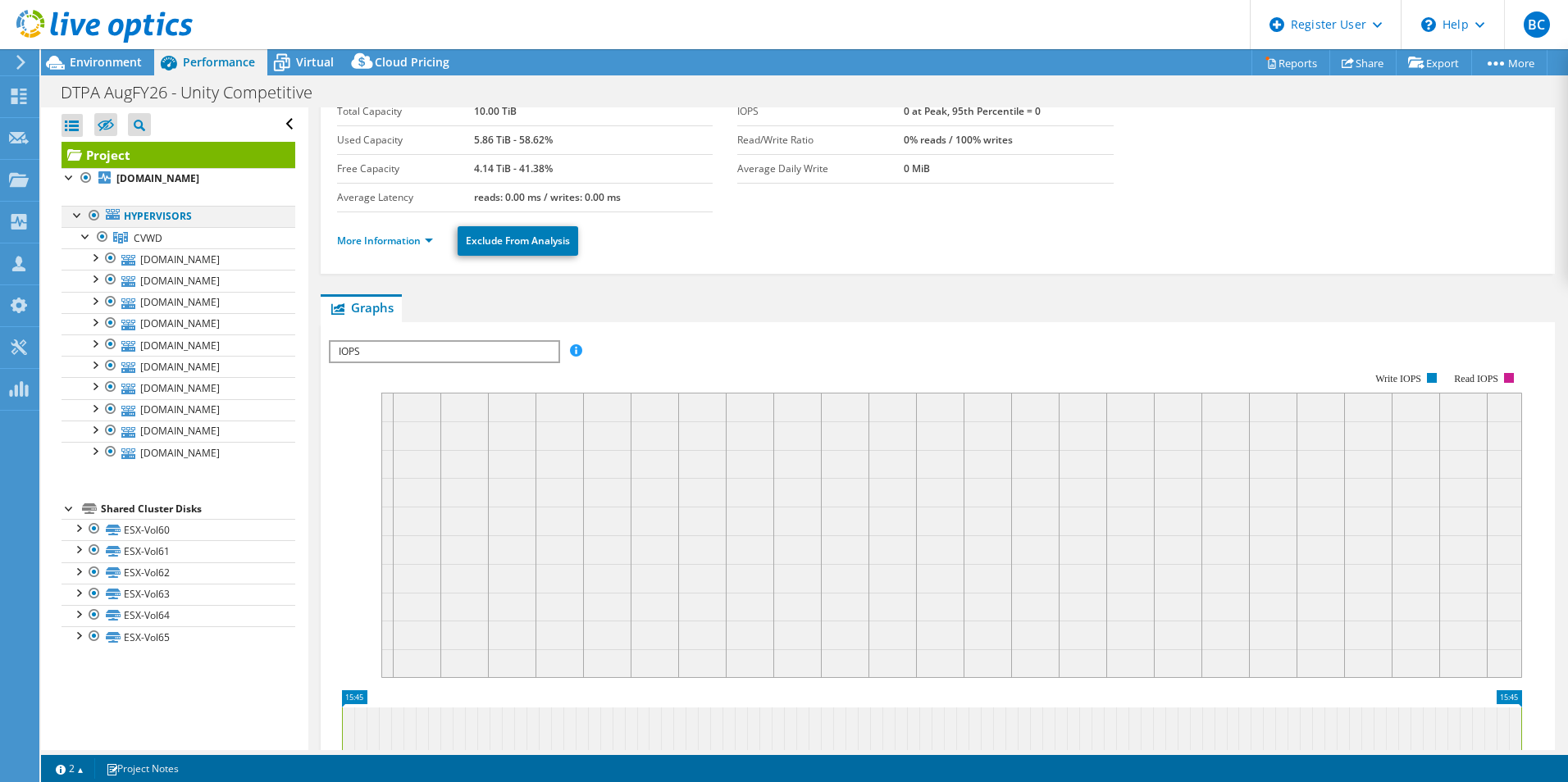
click at [80, 214] on div at bounding box center [78, 214] width 17 height 17
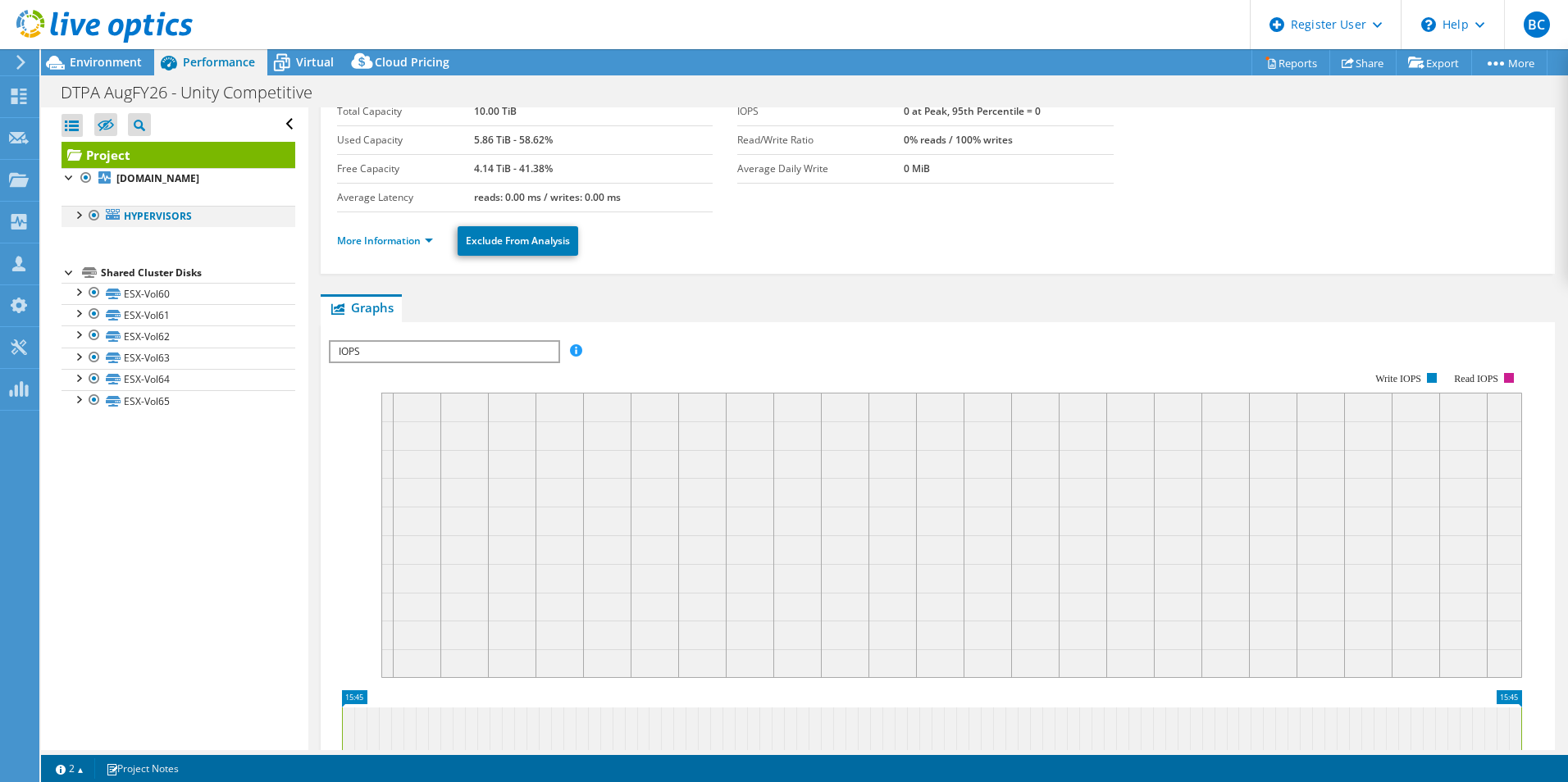
click at [80, 214] on div at bounding box center [78, 214] width 17 height 17
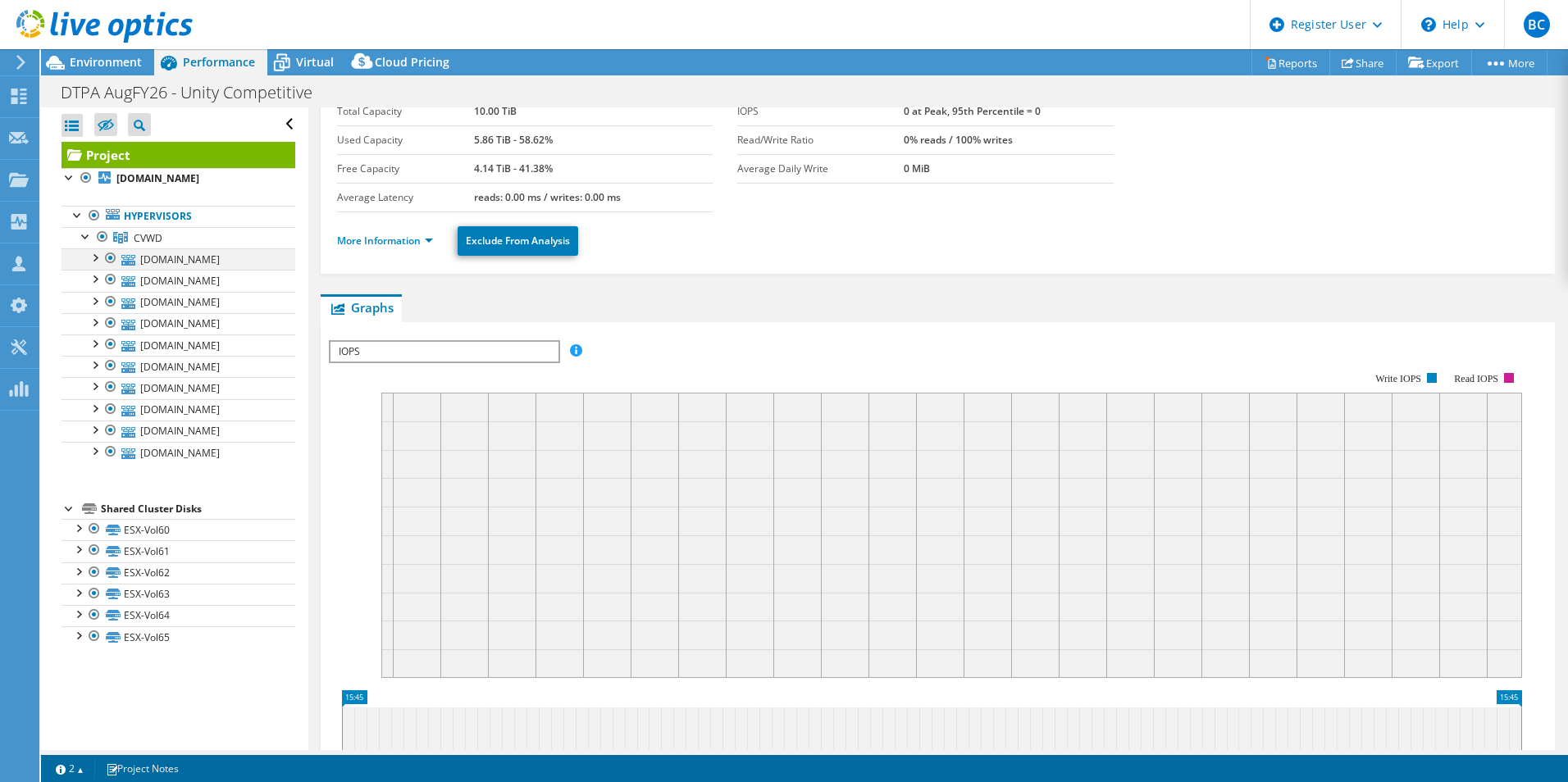
click at [95, 254] on div at bounding box center [95, 257] width 17 height 17
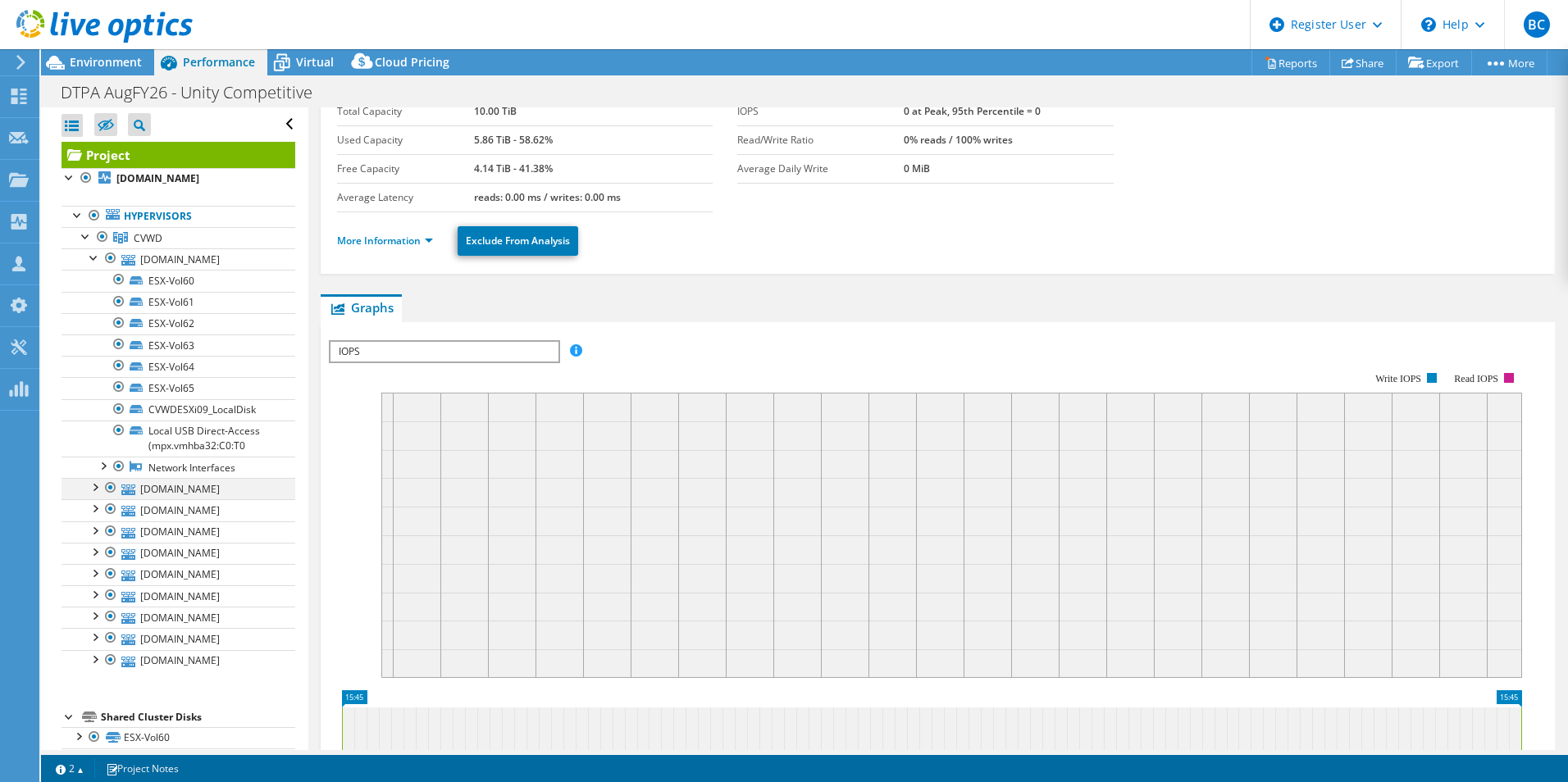
click at [99, 486] on div at bounding box center [95, 486] width 17 height 17
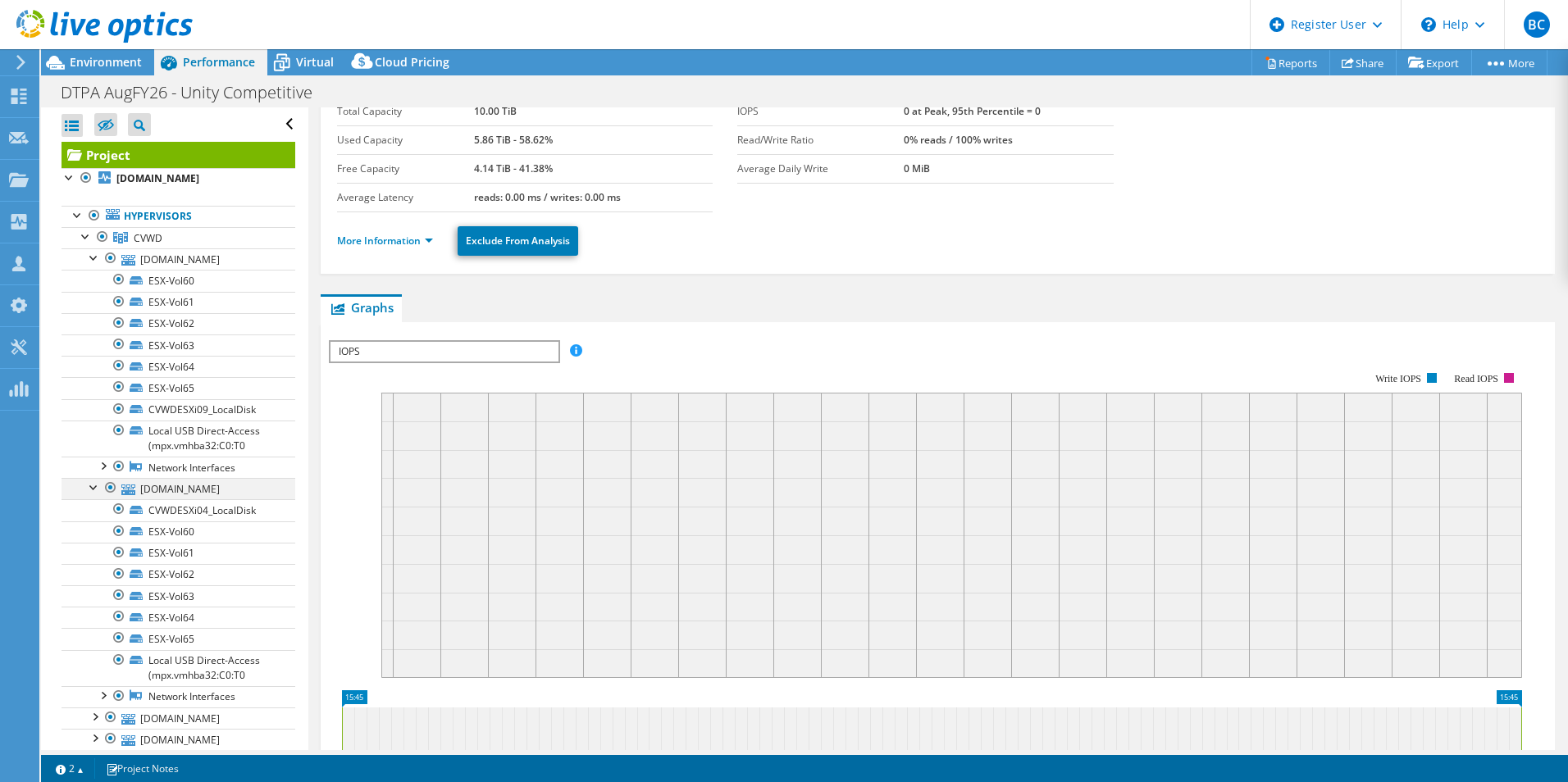
click at [99, 486] on div at bounding box center [95, 486] width 17 height 17
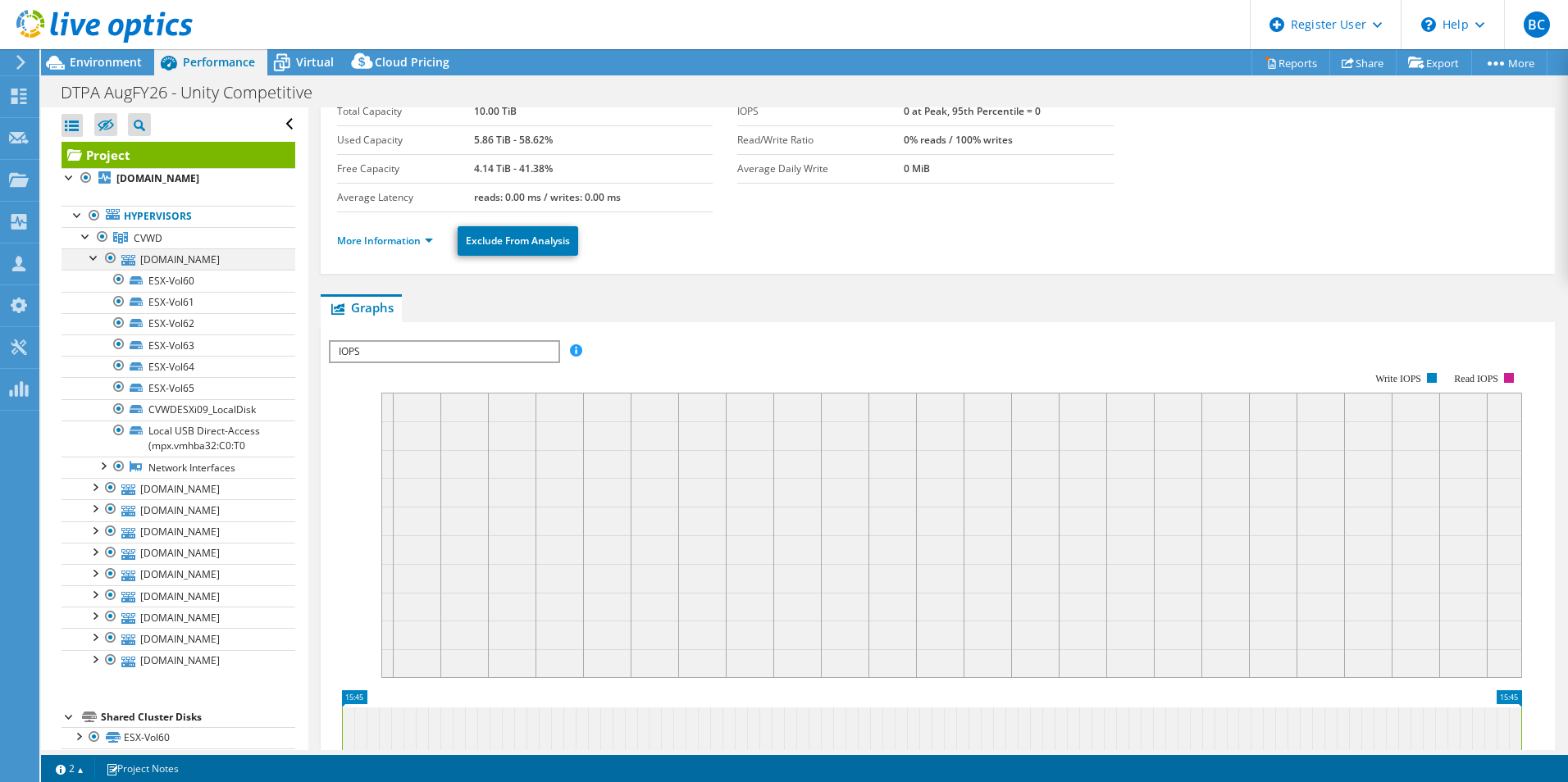
click at [93, 254] on div at bounding box center [95, 257] width 17 height 17
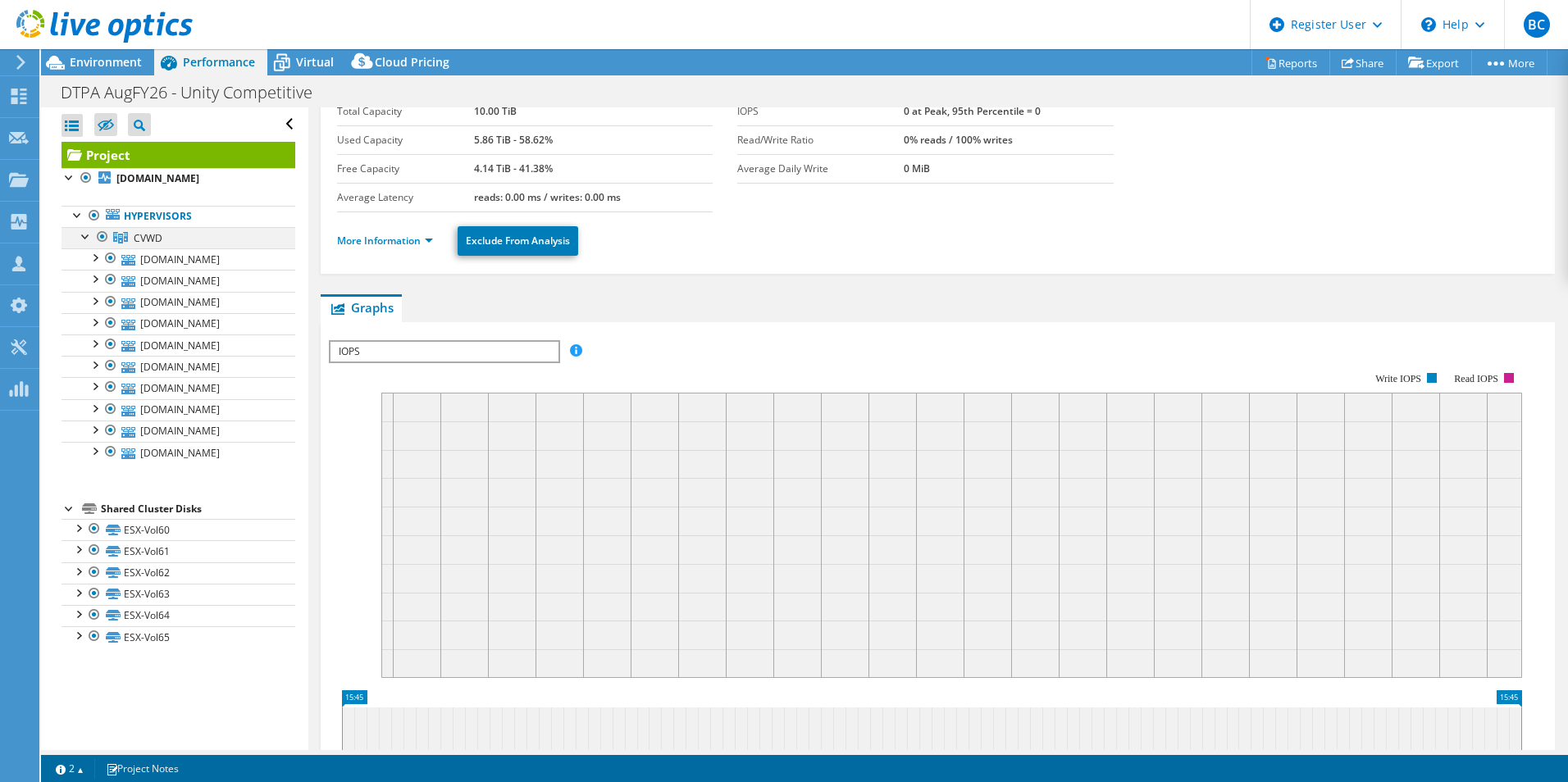
click at [83, 238] on div at bounding box center [86, 236] width 17 height 17
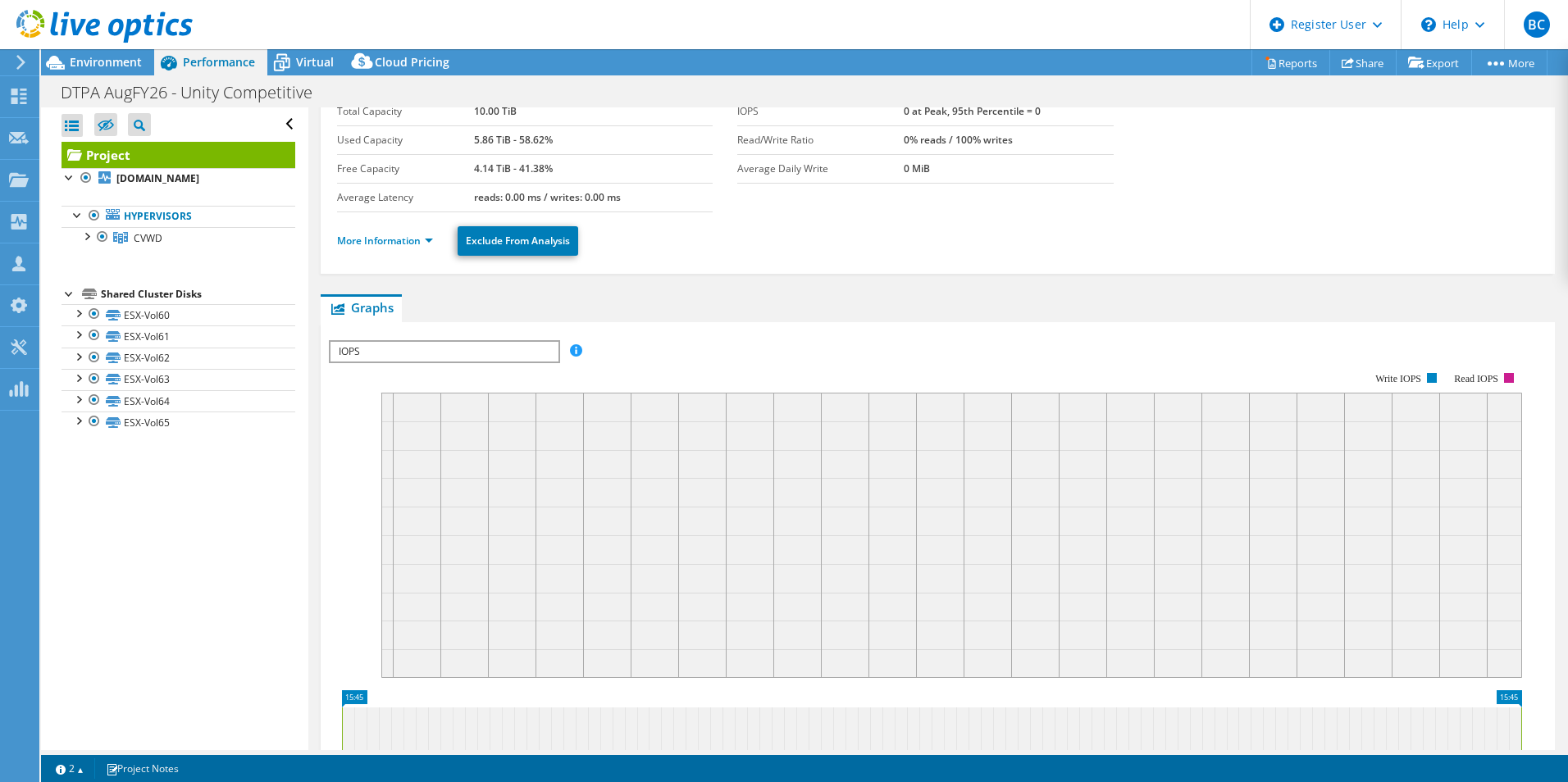
click at [98, 264] on ul "Hypervisors CVWD [DOMAIN_NAME]" at bounding box center [178, 226] width 234 height 75
drag, startPoint x: 238, startPoint y: 514, endPoint x: 243, endPoint y: 396, distance: 118.1
click at [123, 154] on link "Project" at bounding box center [178, 155] width 234 height 27
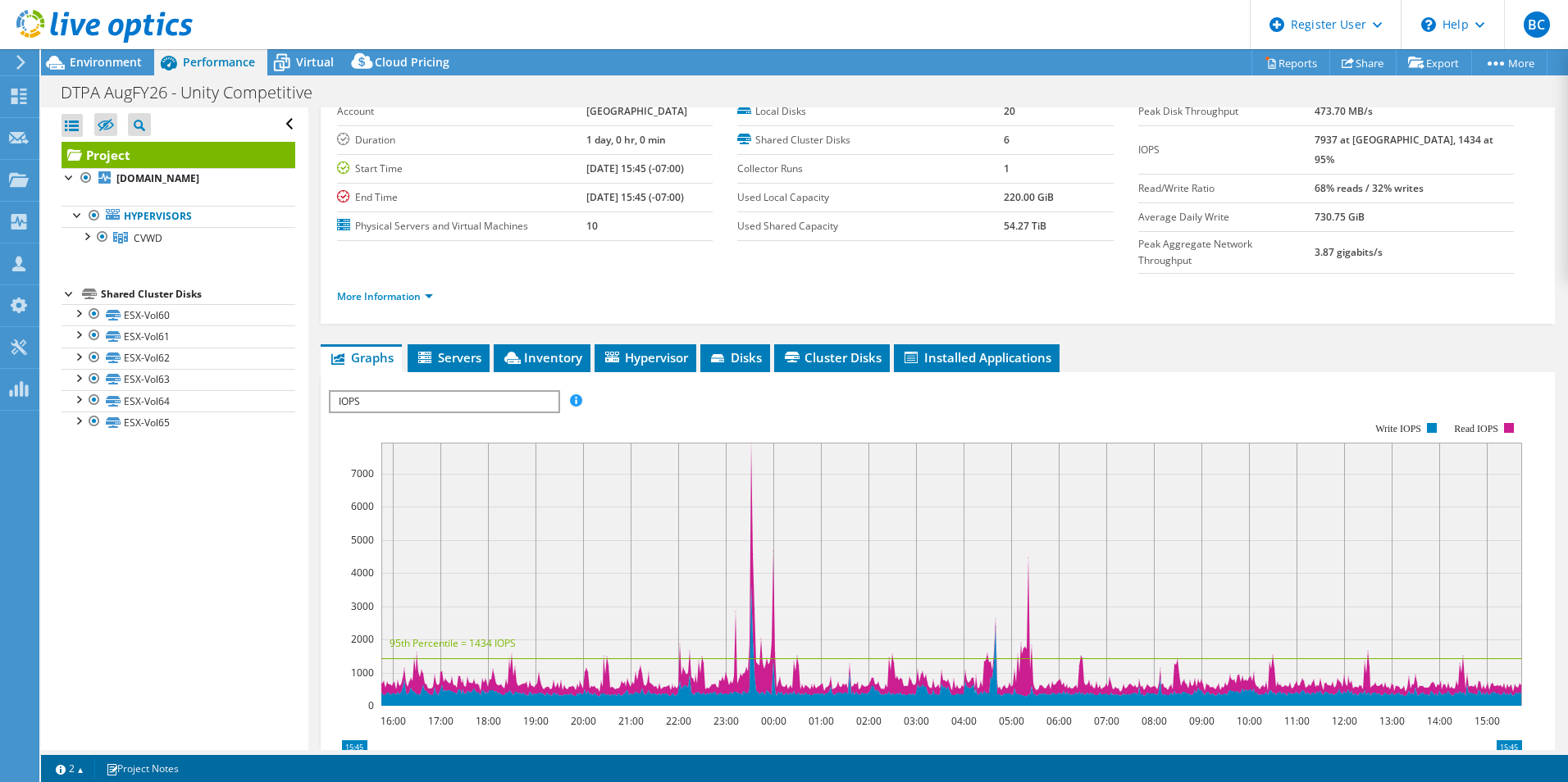
click at [504, 392] on span "IOPS" at bounding box center [444, 402] width 227 height 20
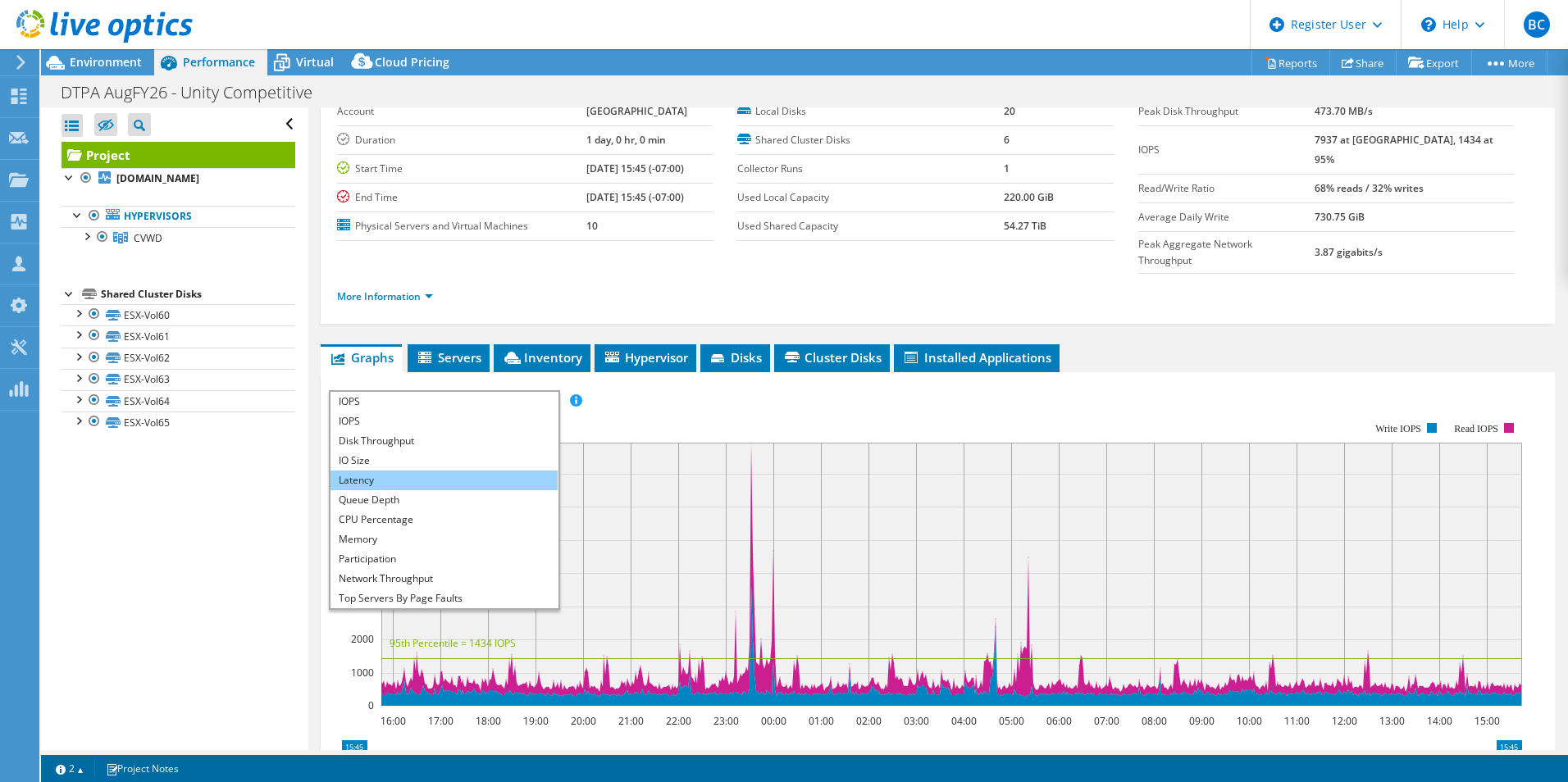
click at [402, 470] on li "Latency" at bounding box center [444, 480] width 227 height 20
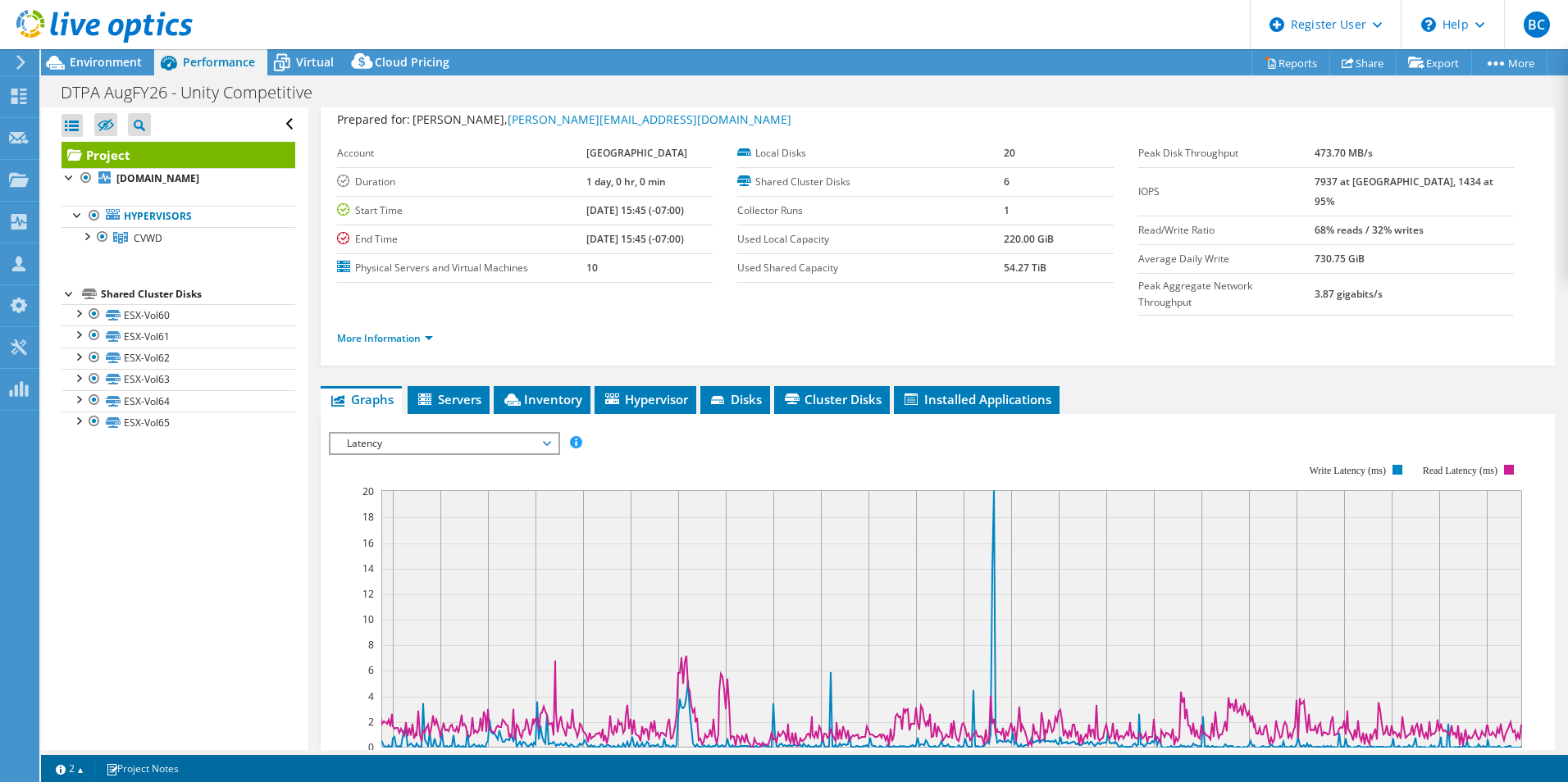
scroll to position [0, 0]
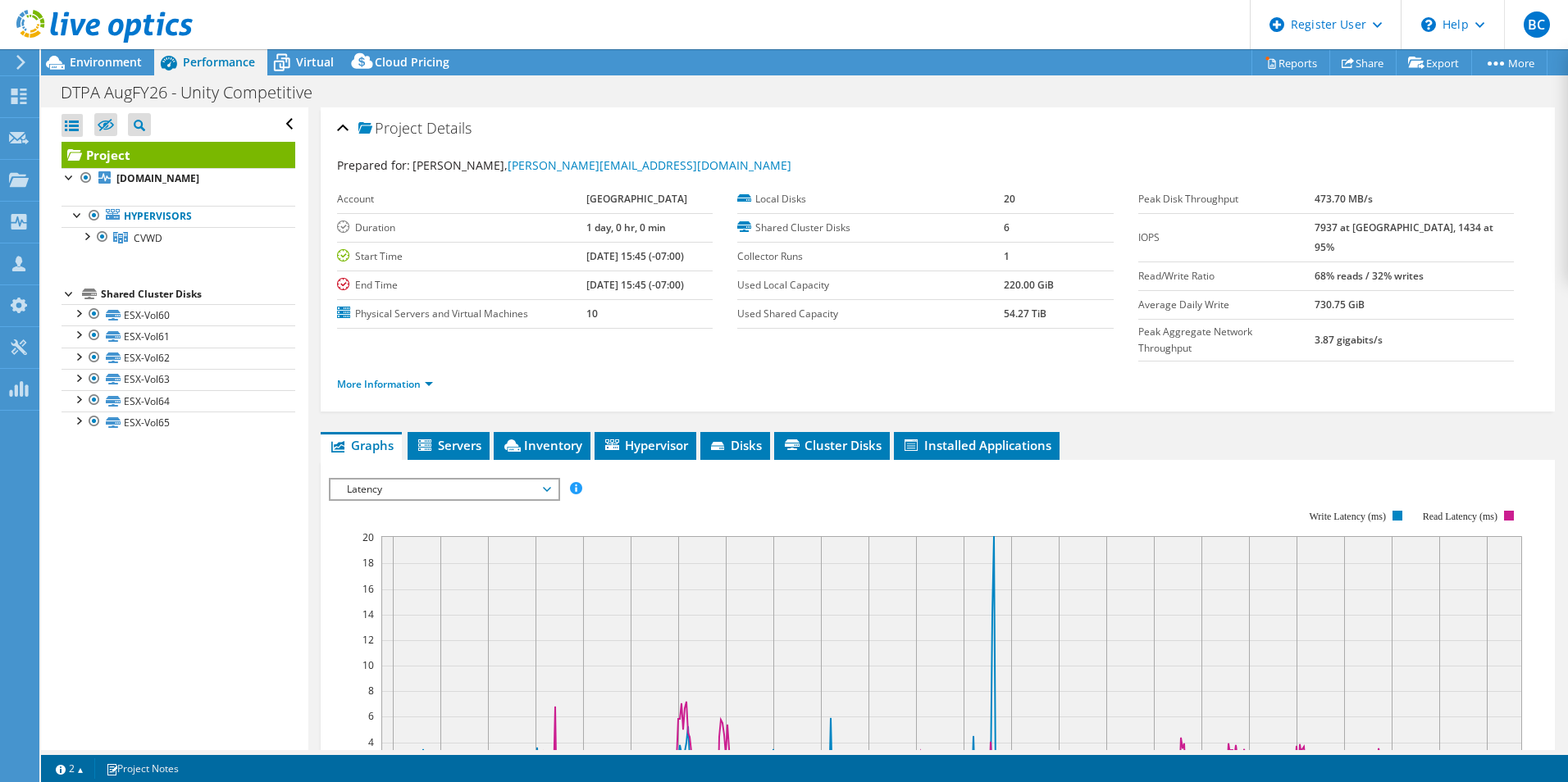
drag, startPoint x: 1203, startPoint y: 280, endPoint x: 930, endPoint y: 99, distance: 327.6
click at [300, 63] on span "Virtual" at bounding box center [314, 61] width 37 height 16
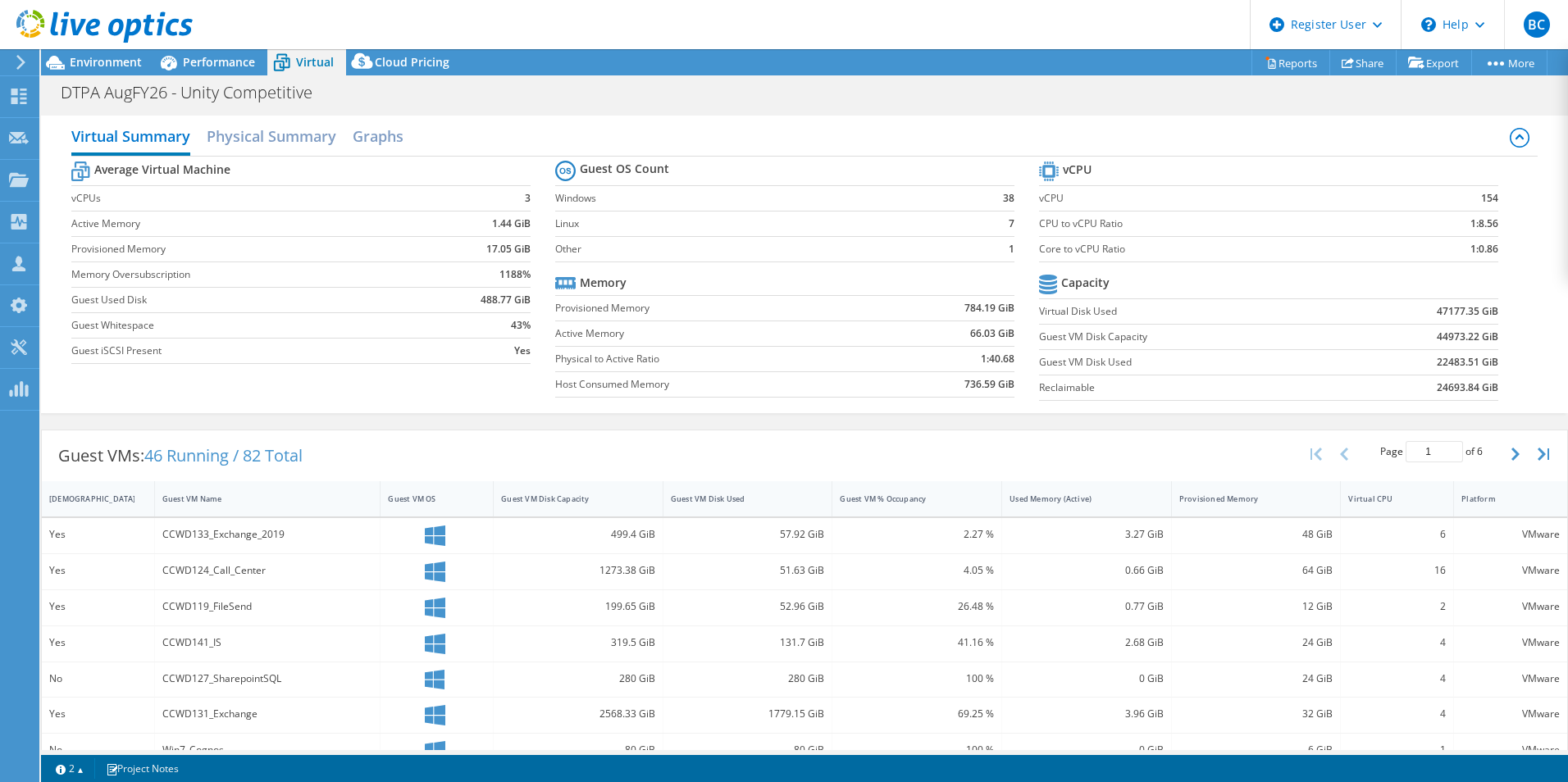
drag, startPoint x: 918, startPoint y: 245, endPoint x: 889, endPoint y: 126, distance: 122.5
drag, startPoint x: 889, startPoint y: 184, endPoint x: 869, endPoint y: 88, distance: 98.1
click at [989, 230] on td "7" at bounding box center [993, 223] width 41 height 26
click at [586, 499] on div "Guest VM Disk Capacity" at bounding box center [568, 498] width 134 height 11
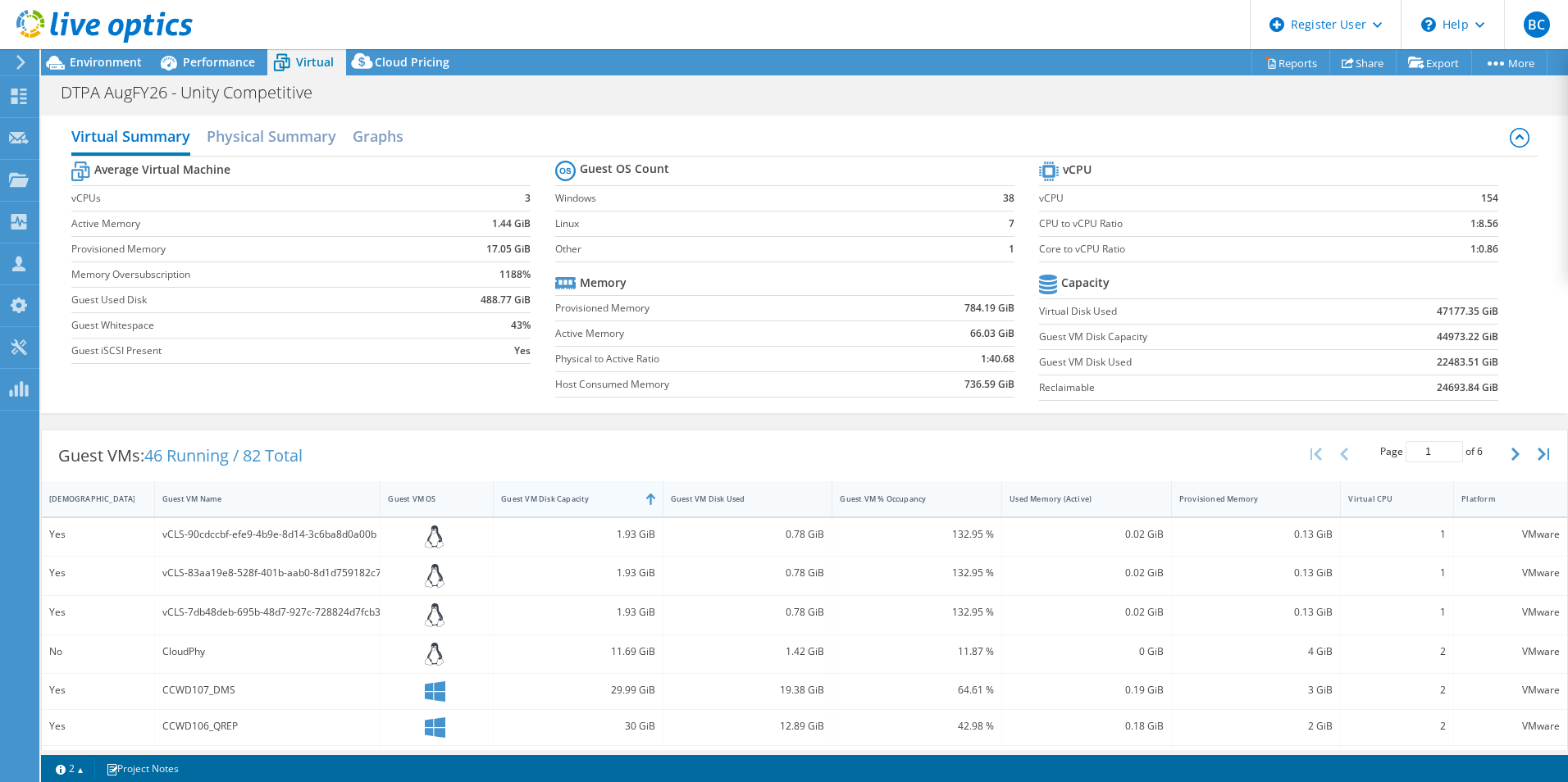
click at [586, 499] on div "Guest VM Disk Capacity" at bounding box center [568, 498] width 134 height 11
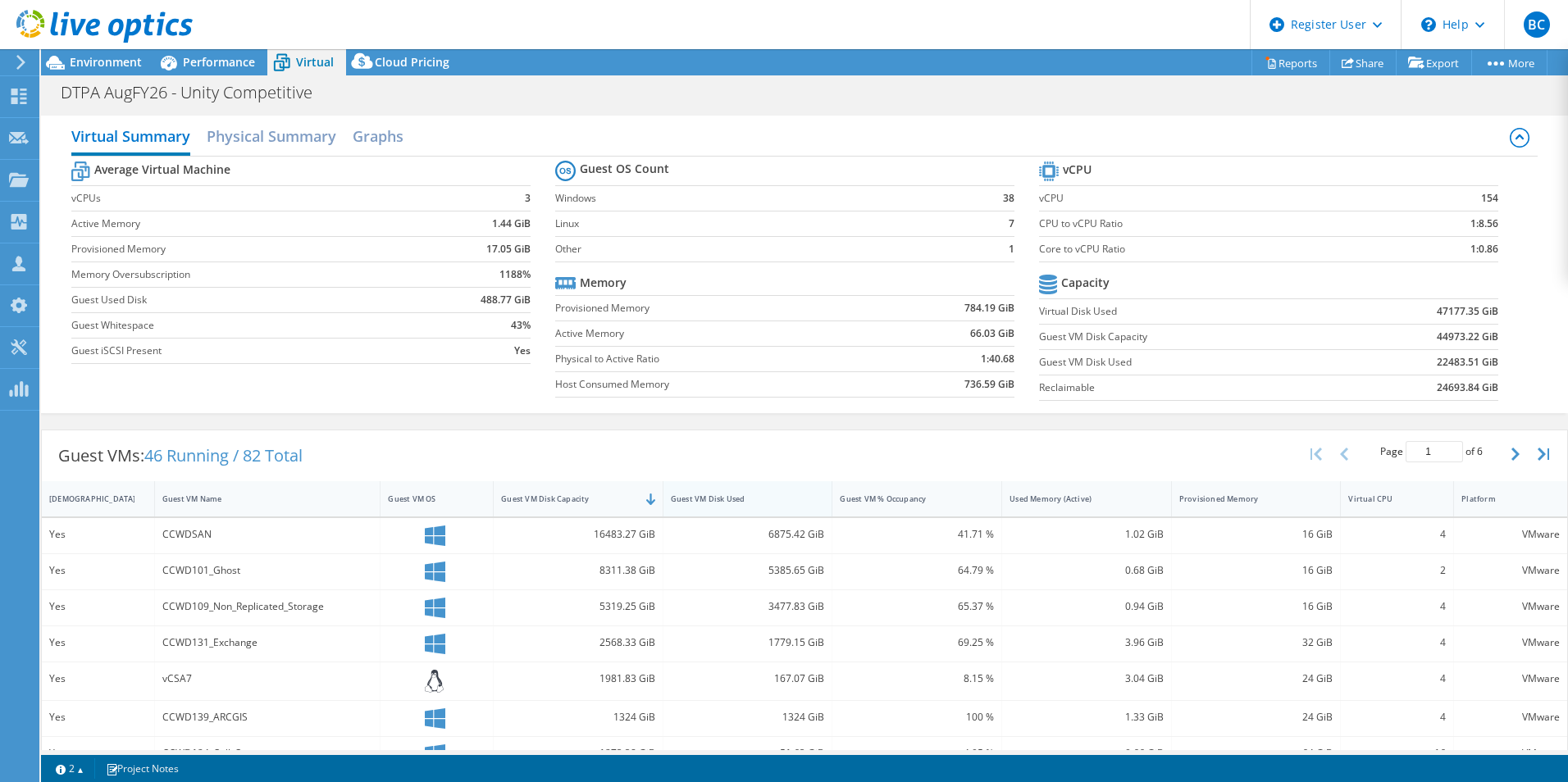
click at [737, 496] on div "Guest VM Disk Used" at bounding box center [738, 498] width 134 height 11
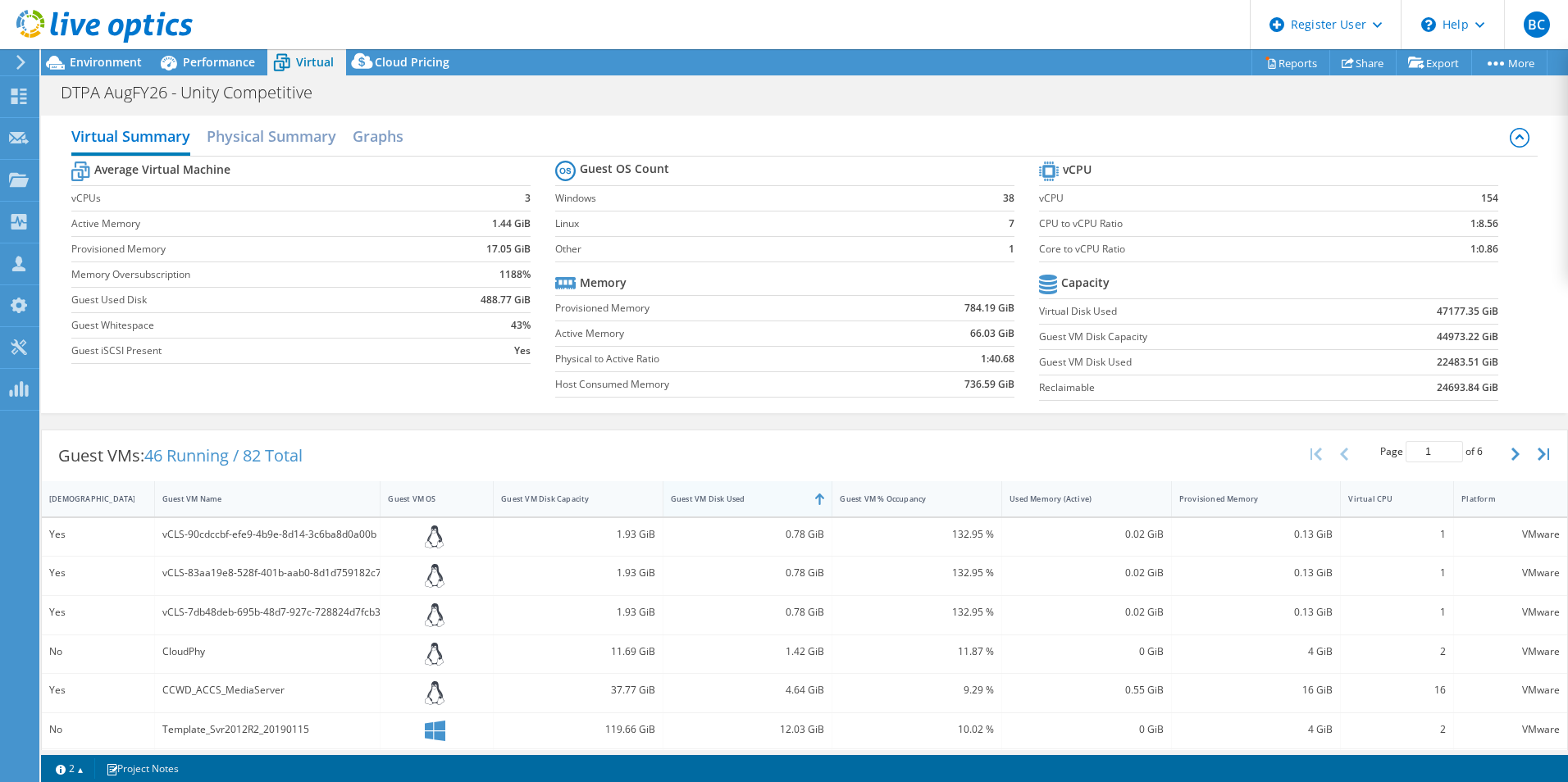
click at [746, 498] on div "Guest VM Disk Used" at bounding box center [738, 498] width 134 height 11
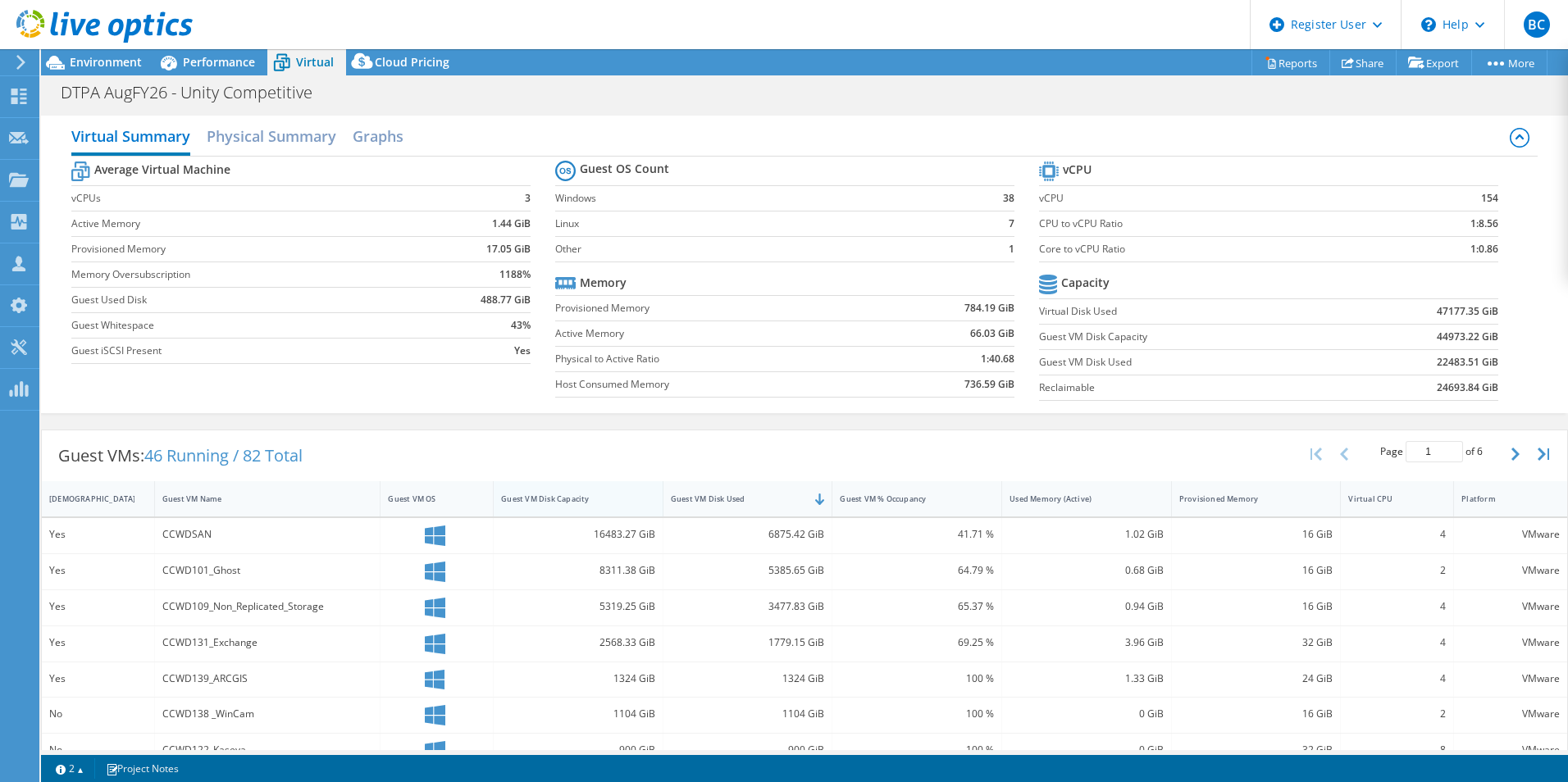
click at [630, 498] on div "Guest VM Disk Capacity" at bounding box center [568, 498] width 134 height 11
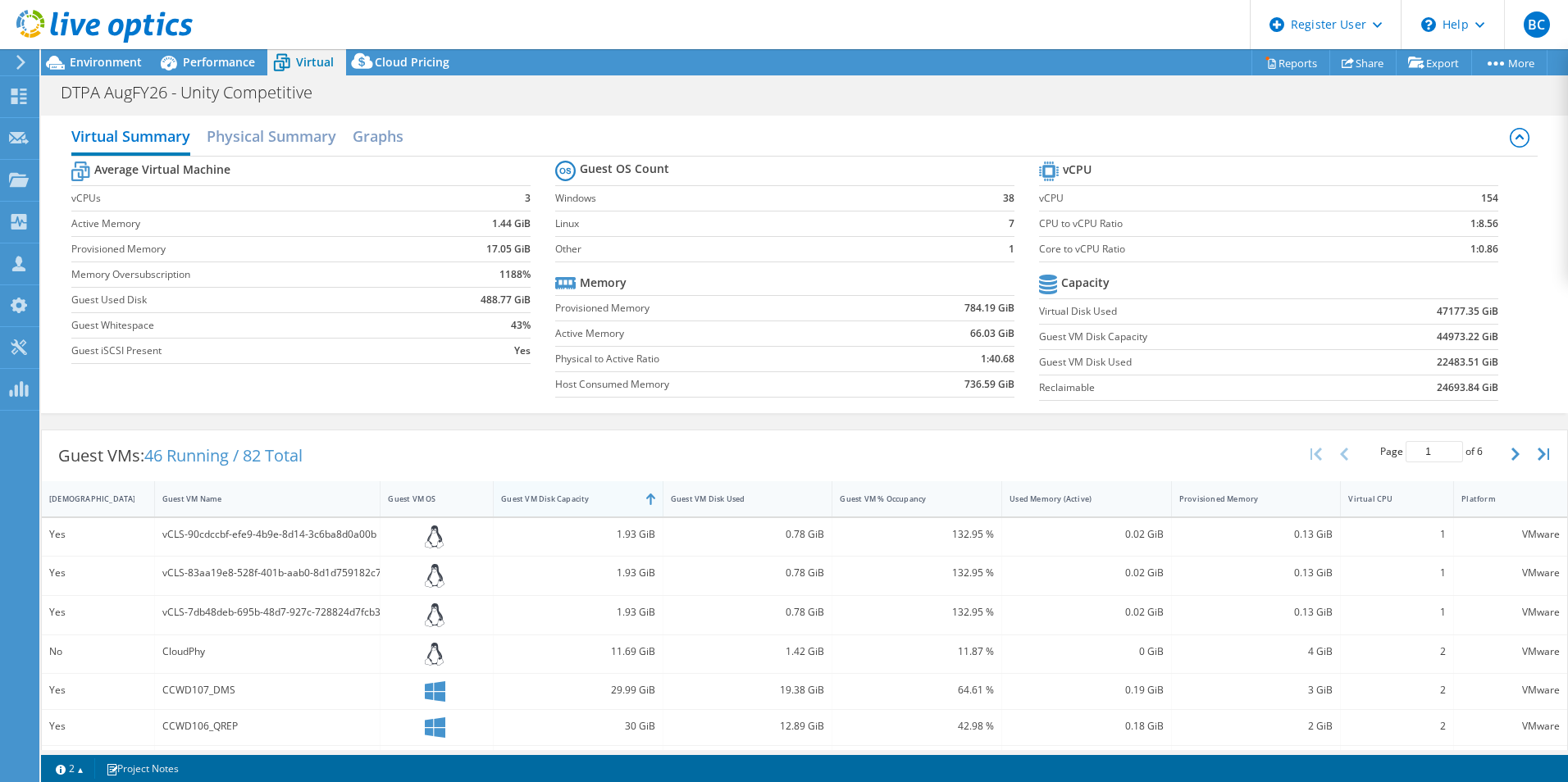
click at [630, 498] on div "Guest VM Disk Capacity" at bounding box center [568, 498] width 134 height 11
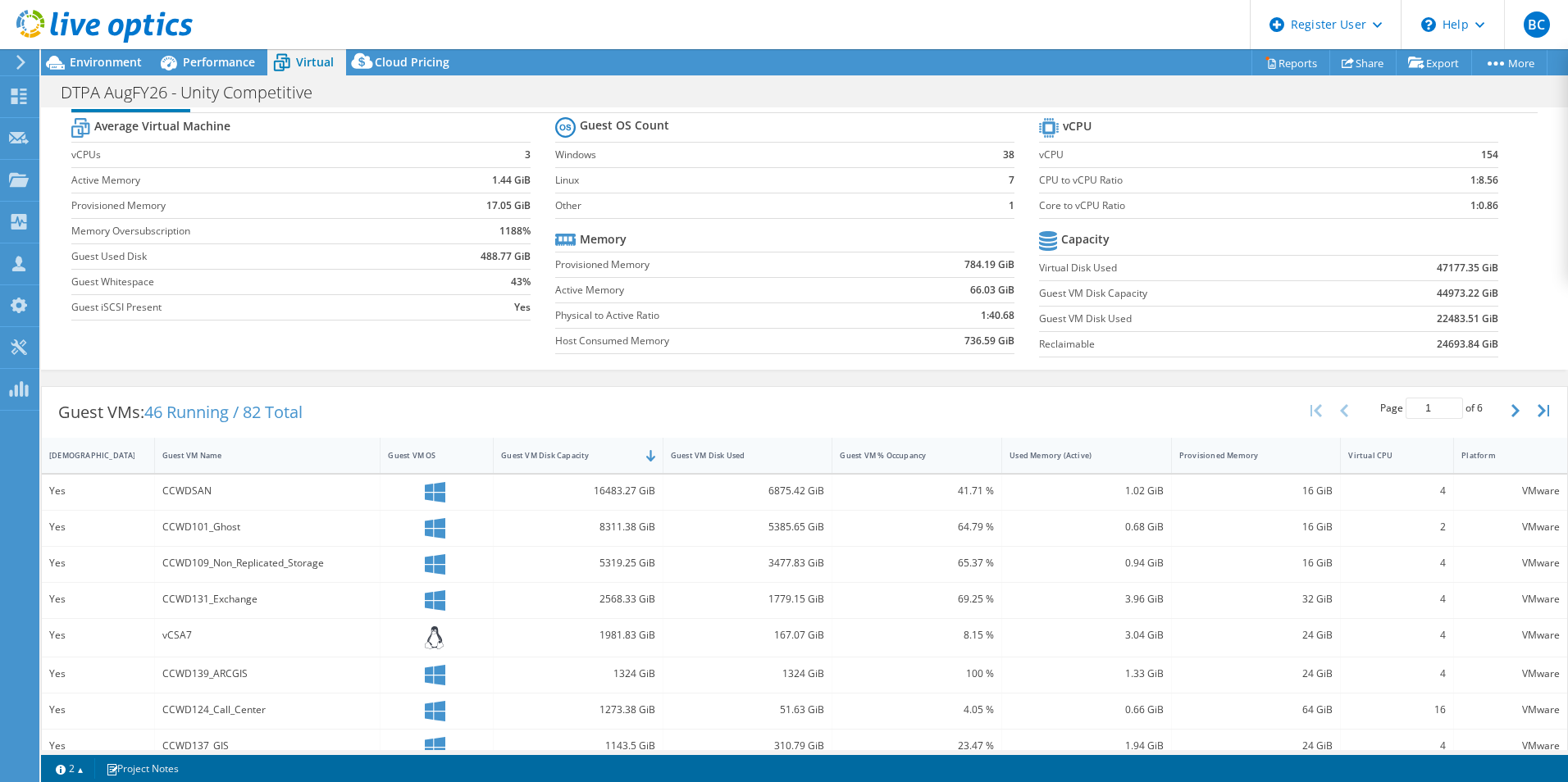
drag, startPoint x: 936, startPoint y: 293, endPoint x: 929, endPoint y: 324, distance: 31.8
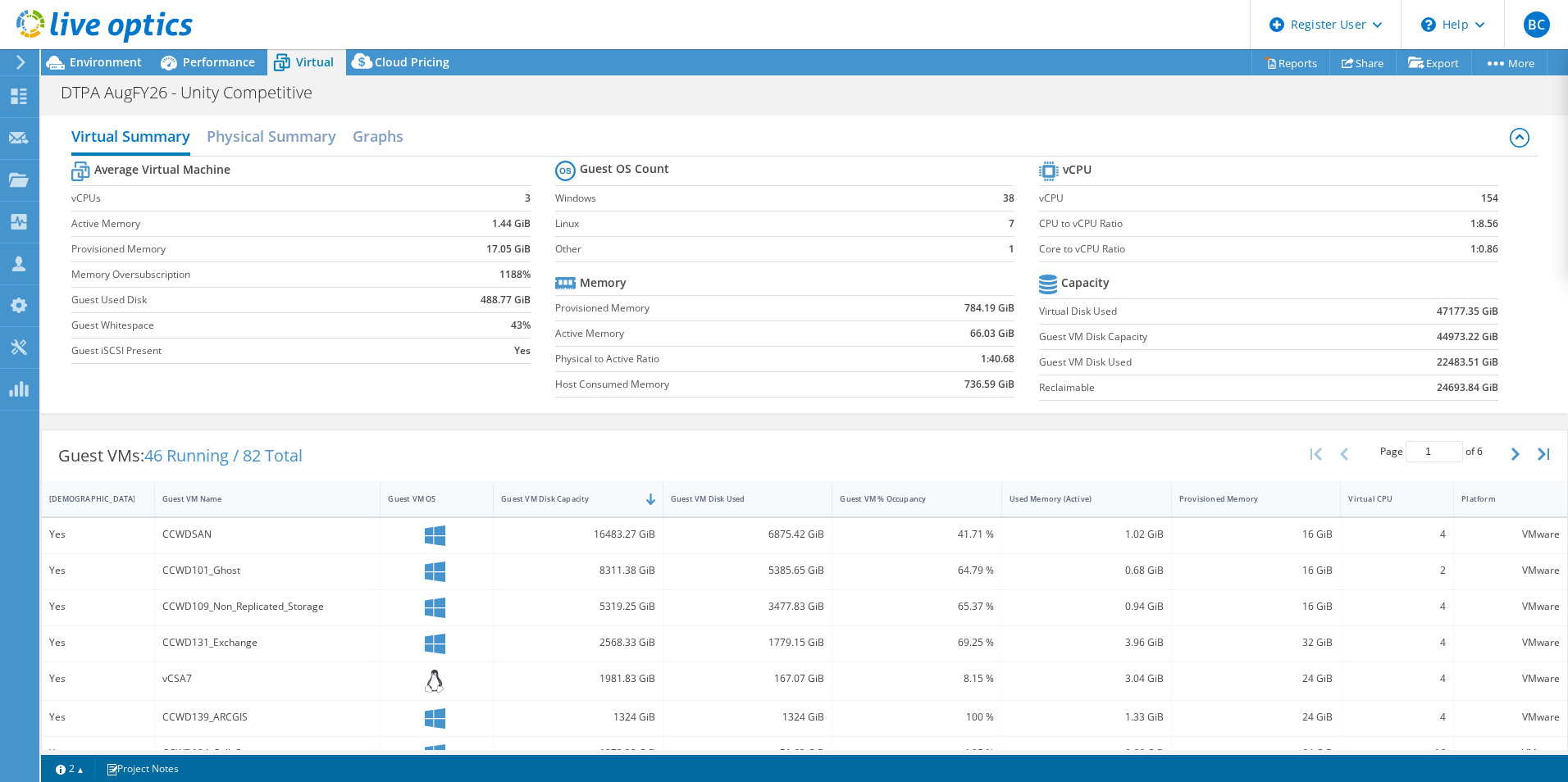
drag, startPoint x: 897, startPoint y: 298, endPoint x: 878, endPoint y: 256, distance: 46.1
click at [234, 60] on span "Performance" at bounding box center [218, 61] width 72 height 16
